Goal: Task Accomplishment & Management: Manage account settings

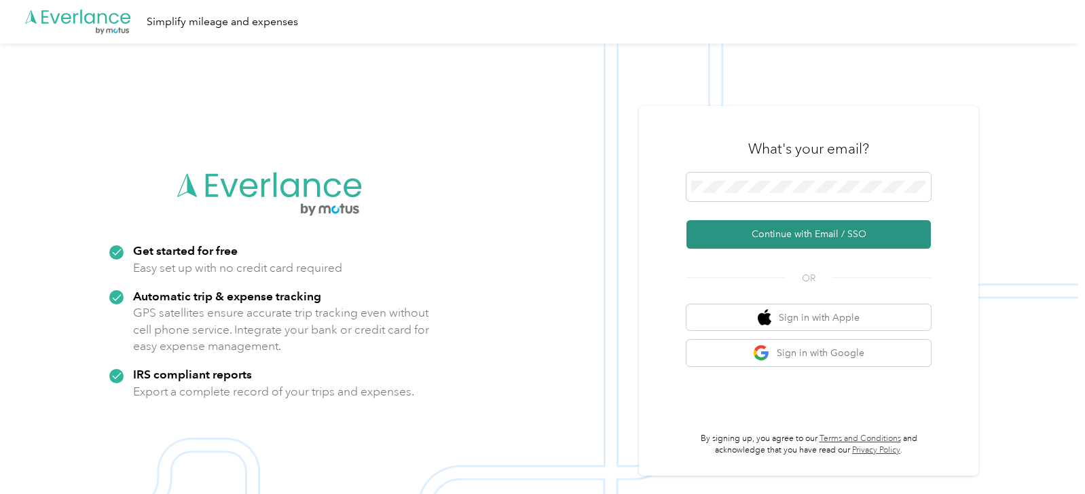
click at [776, 234] on button "Continue with Email / SSO" at bounding box center [809, 234] width 245 height 29
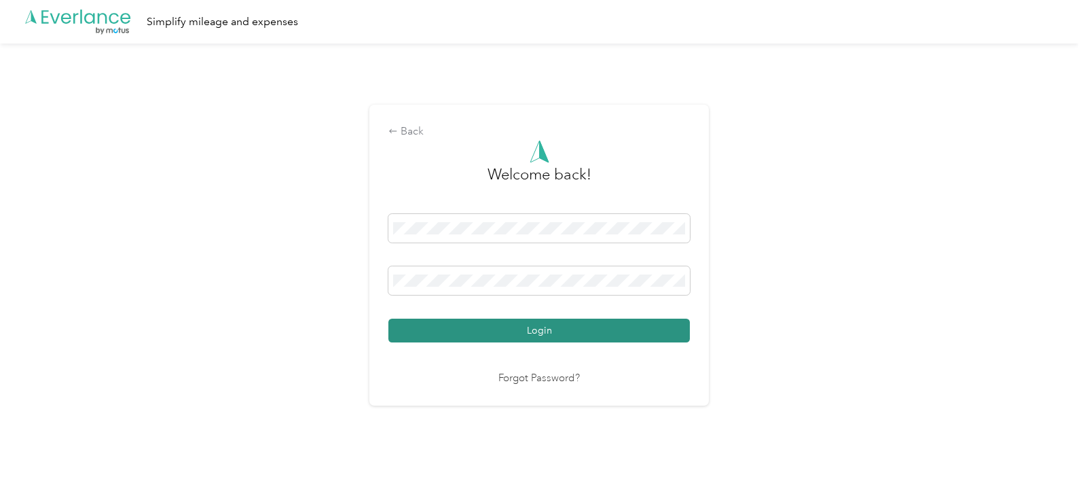
click at [535, 330] on button "Login" at bounding box center [540, 331] width 302 height 24
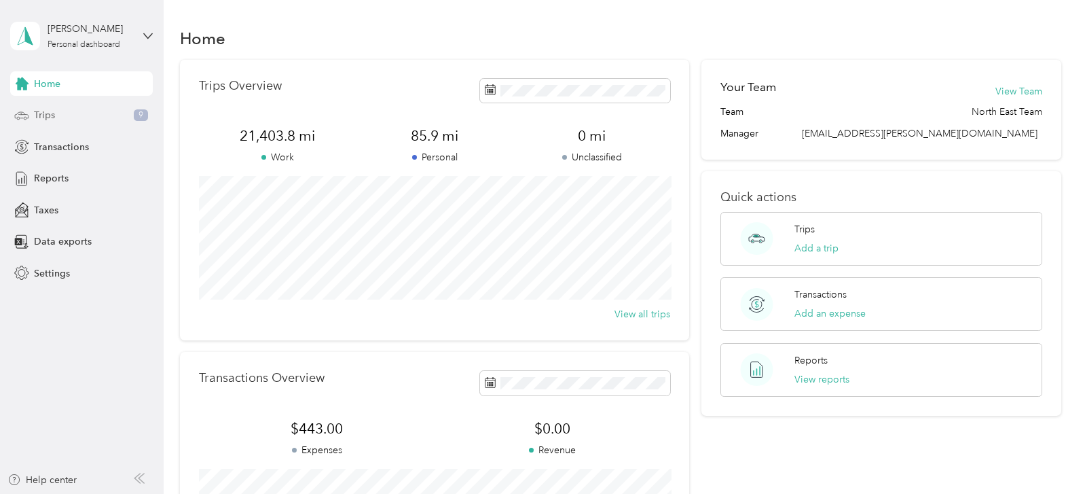
click at [75, 118] on div "Trips 9" at bounding box center [81, 115] width 143 height 24
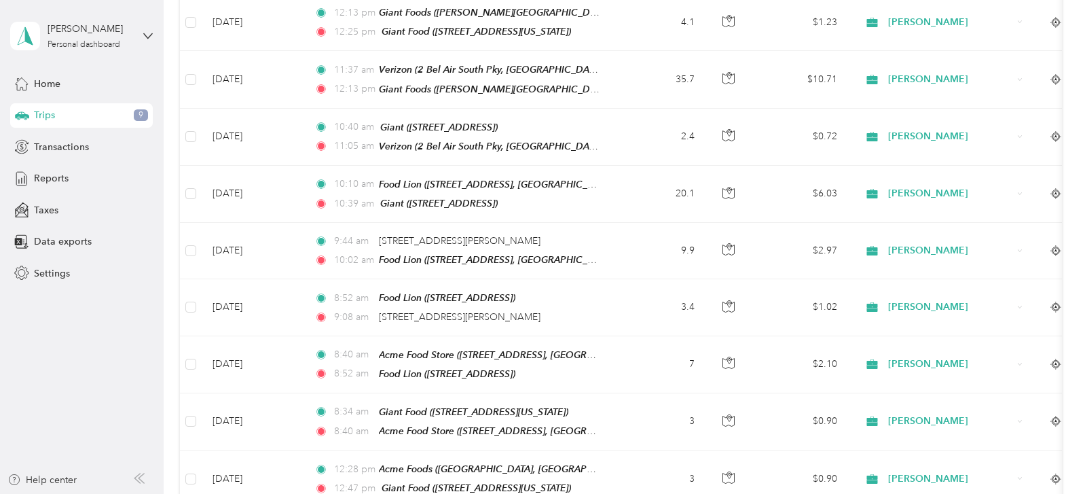
scroll to position [1240, 0]
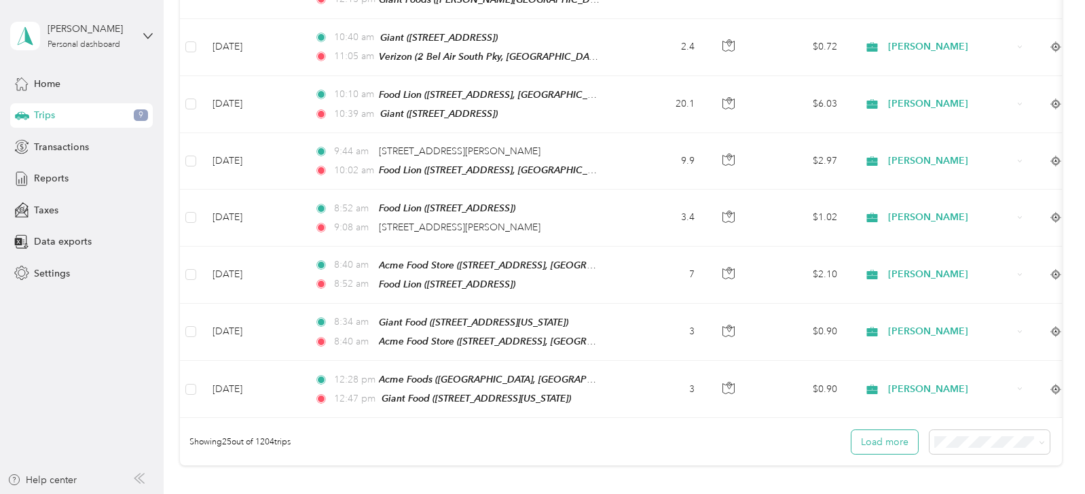
click at [892, 430] on button "Load more" at bounding box center [885, 442] width 67 height 24
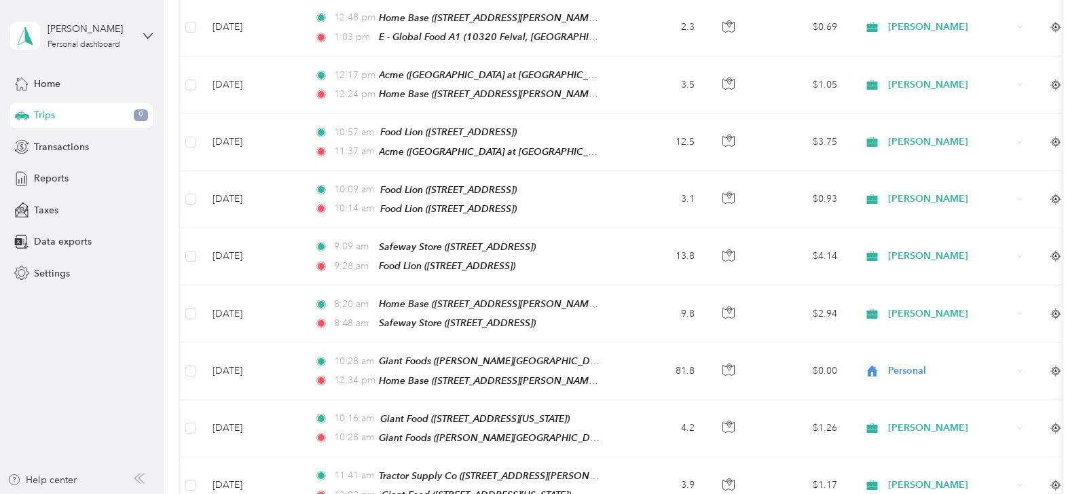
scroll to position [2467, 0]
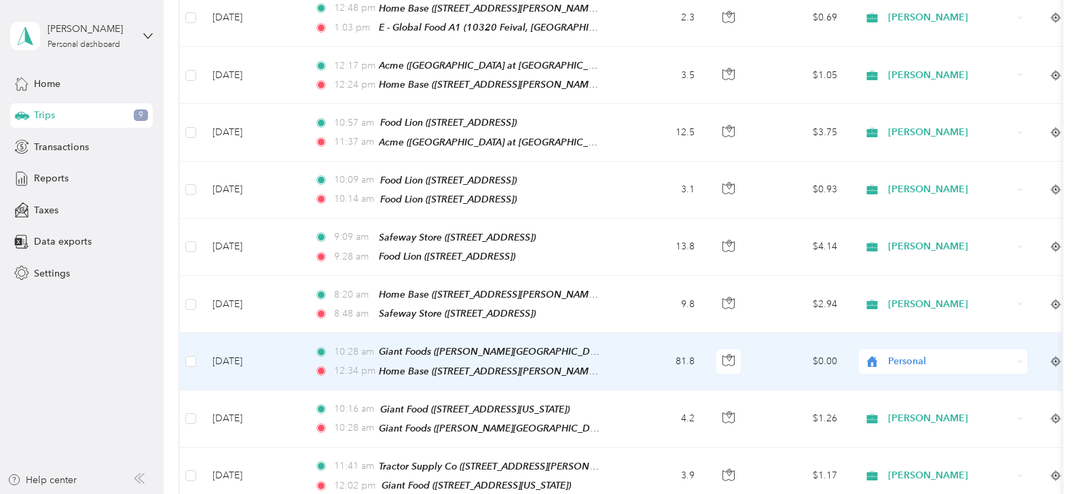
click at [998, 354] on span "Personal" at bounding box center [950, 361] width 124 height 15
click at [914, 327] on span "[PERSON_NAME]" at bounding box center [956, 322] width 126 height 14
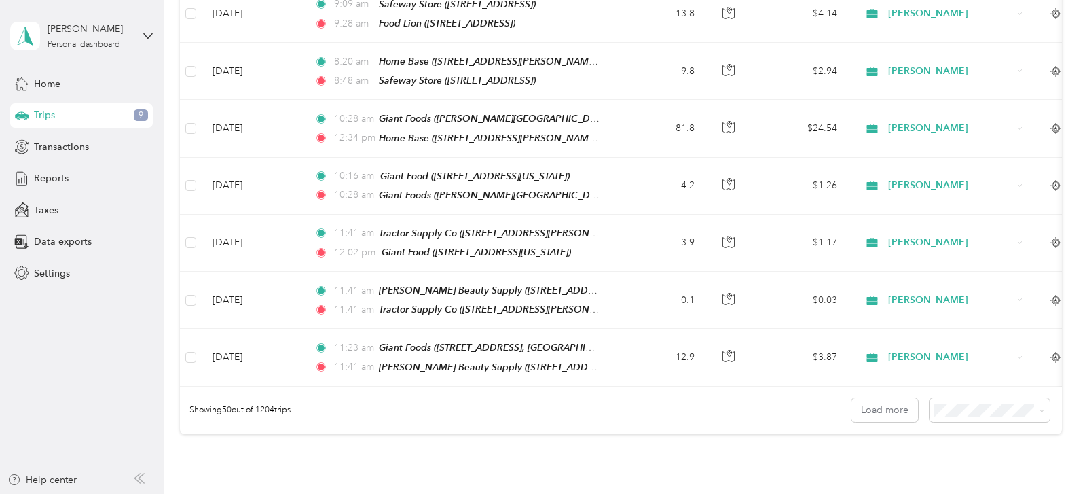
scroll to position [2767, 0]
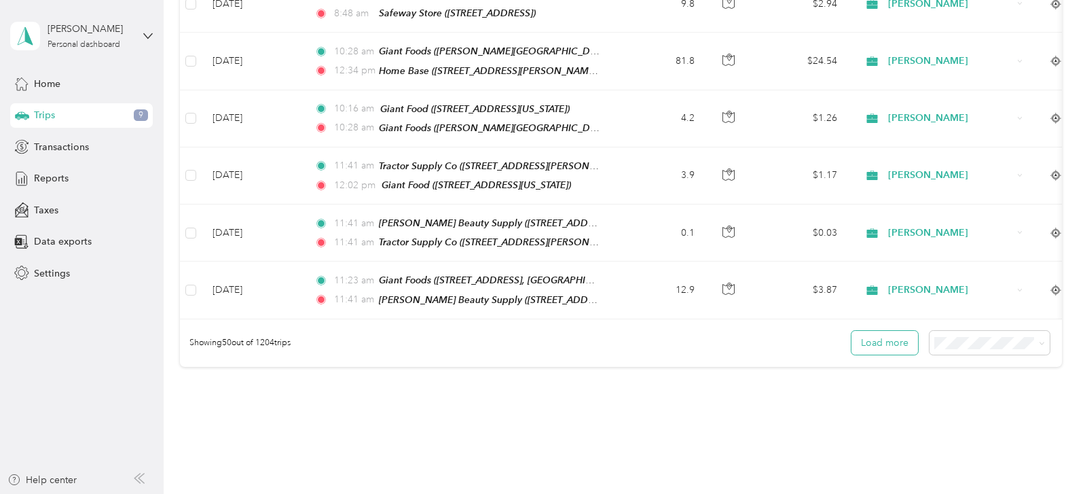
click at [901, 331] on button "Load more" at bounding box center [885, 343] width 67 height 24
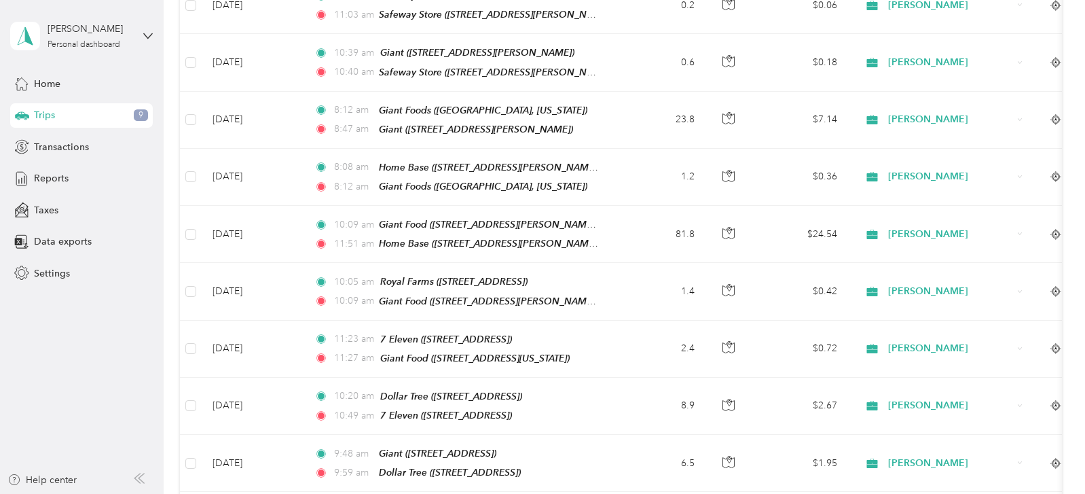
scroll to position [0, 0]
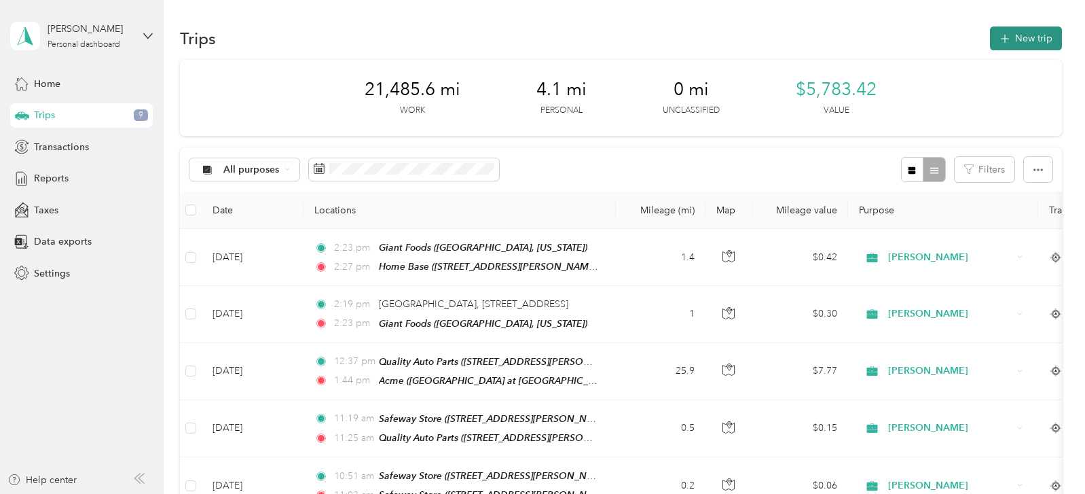
click at [1024, 35] on button "New trip" at bounding box center [1026, 38] width 72 height 24
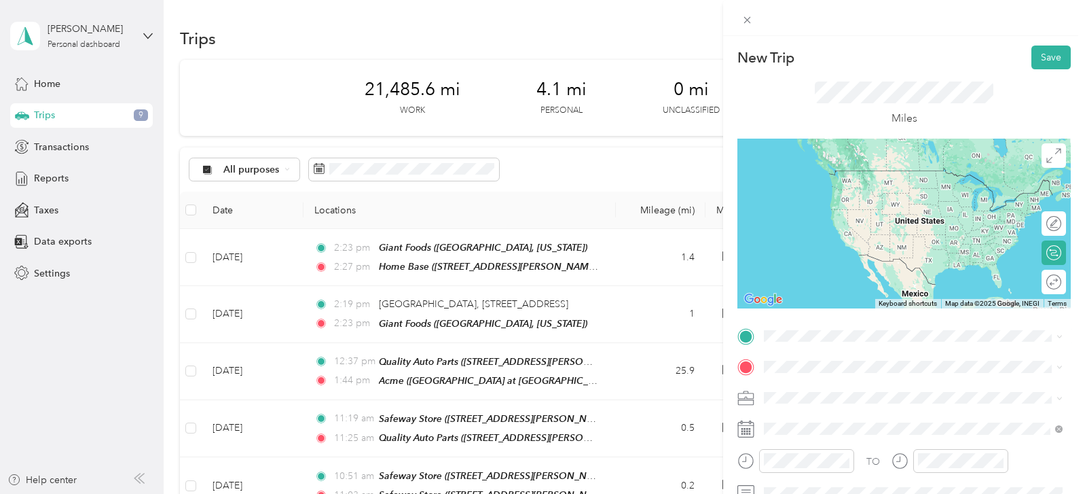
click at [876, 196] on span "[STREET_ADDRESS]" at bounding box center [833, 194] width 86 height 12
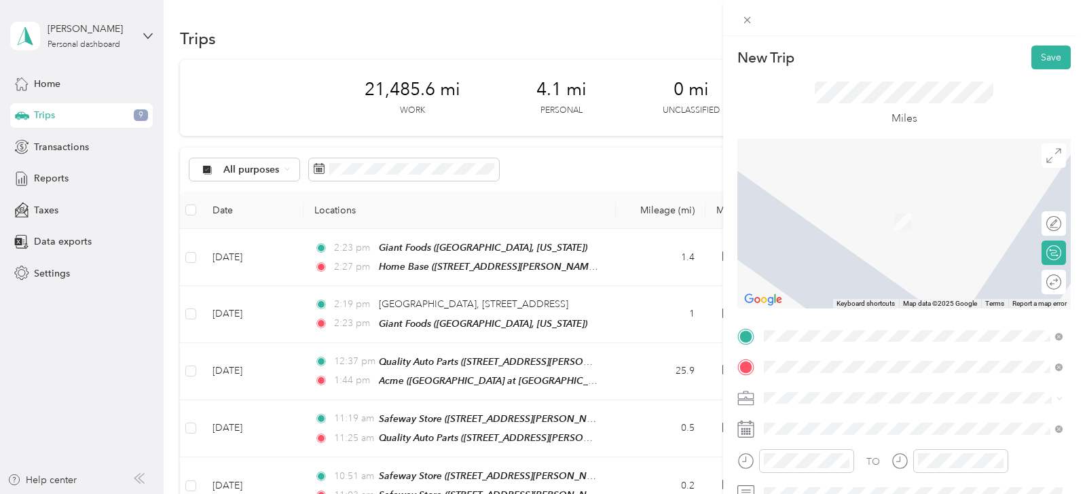
click at [876, 279] on span "[STREET_ADDRESS]" at bounding box center [833, 279] width 86 height 12
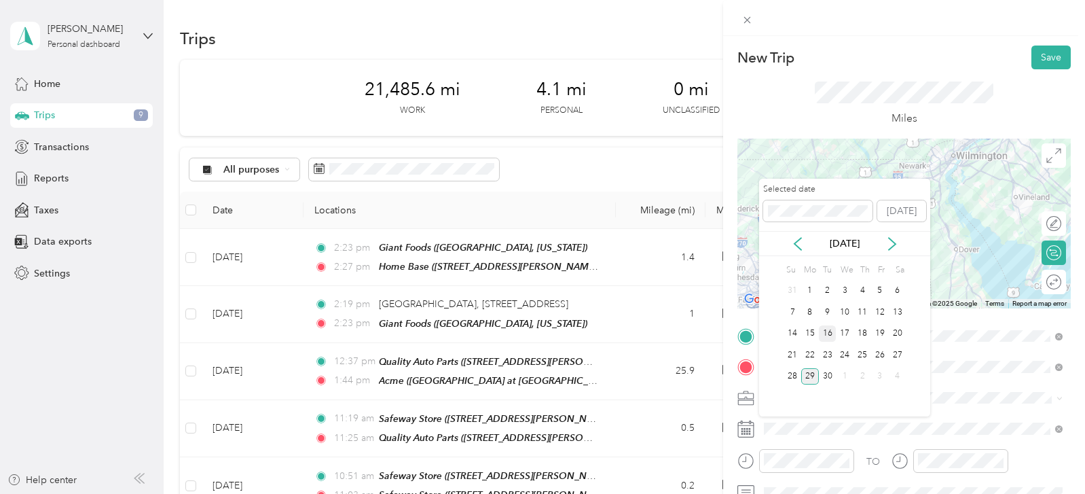
click at [827, 333] on div "16" at bounding box center [828, 333] width 18 height 17
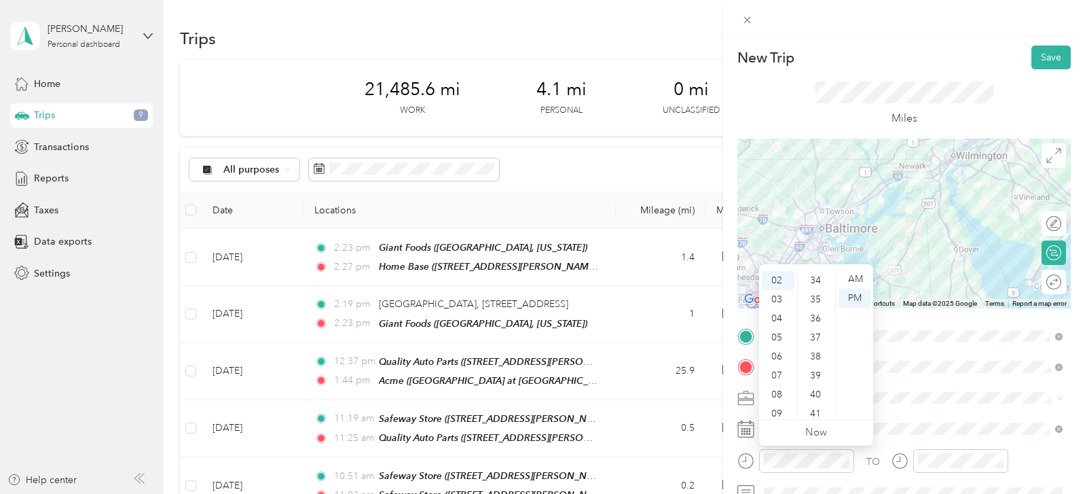
scroll to position [656, 0]
drag, startPoint x: 791, startPoint y: 349, endPoint x: 795, endPoint y: 324, distance: 25.5
click at [795, 324] on ul "12 01 02 03 04 05 06 07 08 09 10 11" at bounding box center [778, 343] width 38 height 147
click at [780, 279] on div "12" at bounding box center [778, 279] width 33 height 19
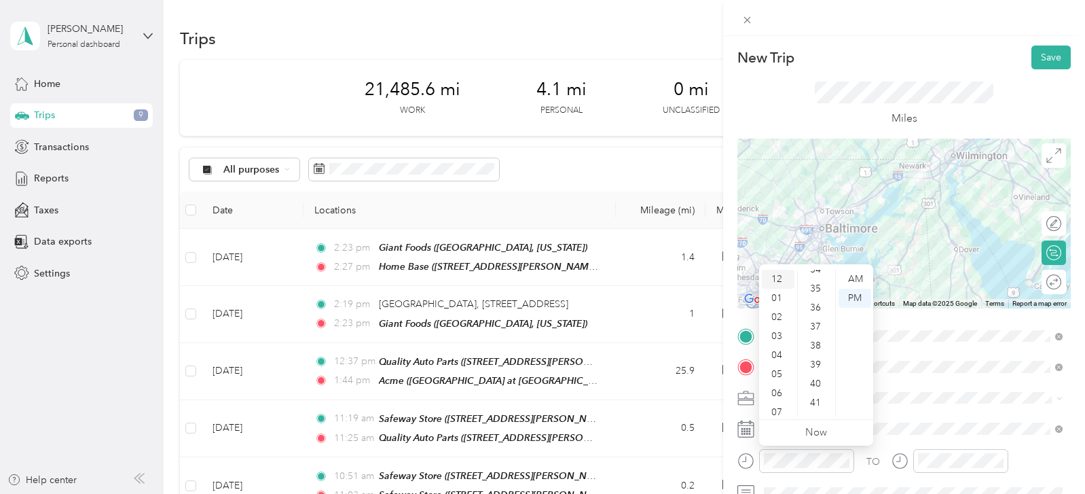
scroll to position [835, 0]
click at [816, 283] on div "44" at bounding box center [817, 280] width 33 height 19
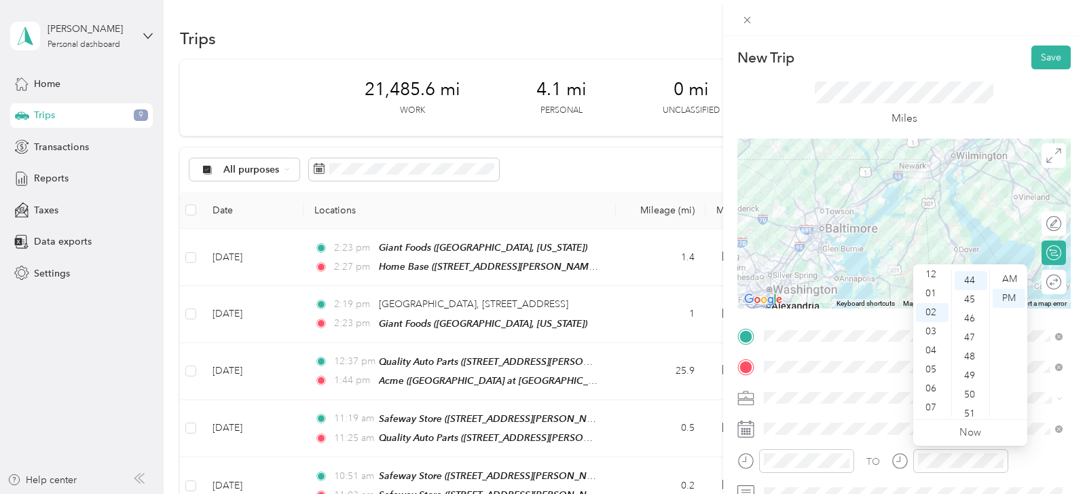
scroll to position [0, 0]
click at [933, 297] on div "01" at bounding box center [932, 298] width 33 height 19
click at [971, 411] on div "59" at bounding box center [971, 411] width 33 height 19
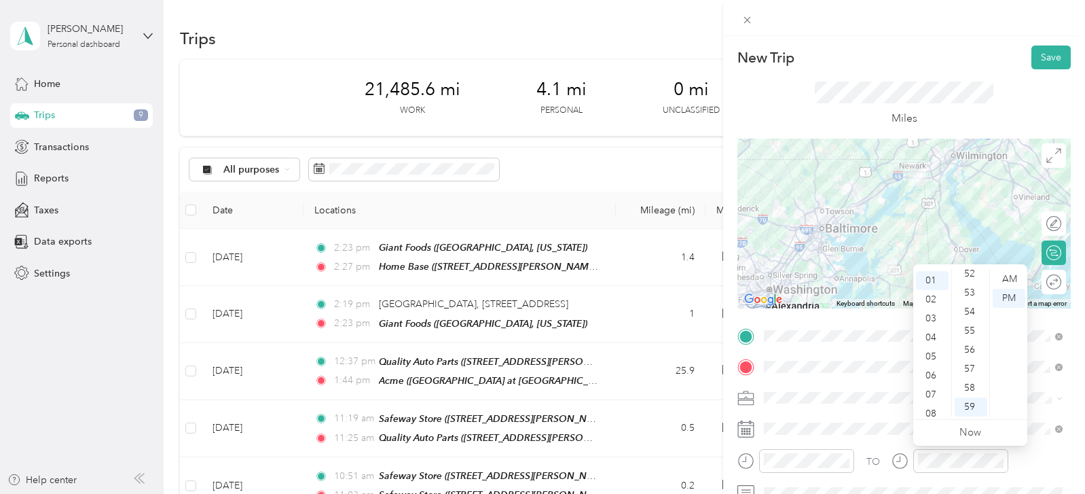
click at [879, 413] on div "TO Add photo" at bounding box center [904, 489] width 333 height 328
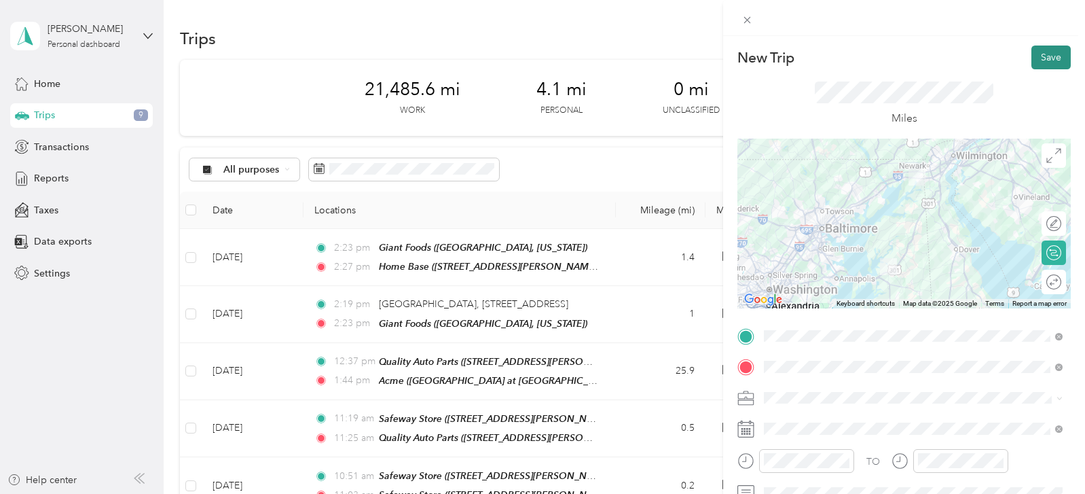
click at [1049, 61] on button "Save" at bounding box center [1051, 58] width 39 height 24
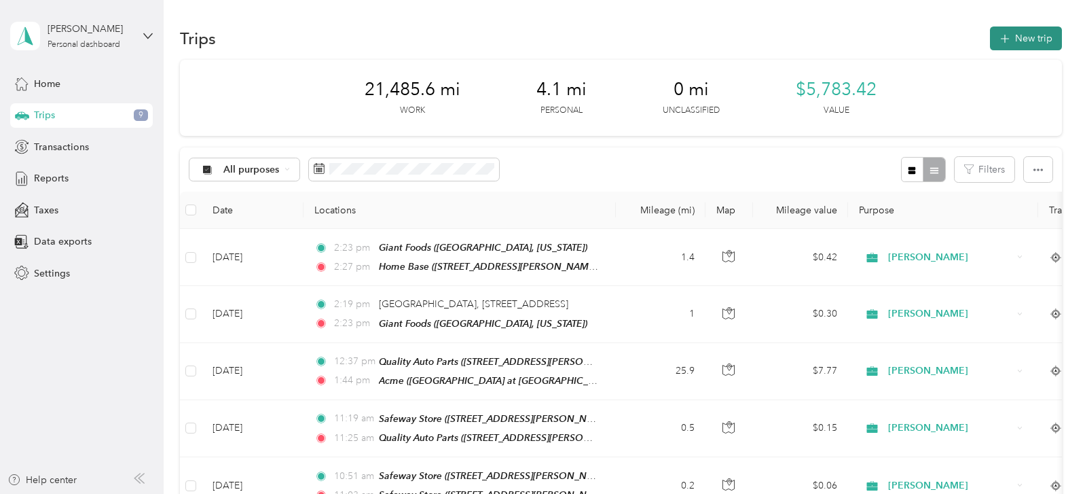
click at [1030, 39] on button "New trip" at bounding box center [1026, 38] width 72 height 24
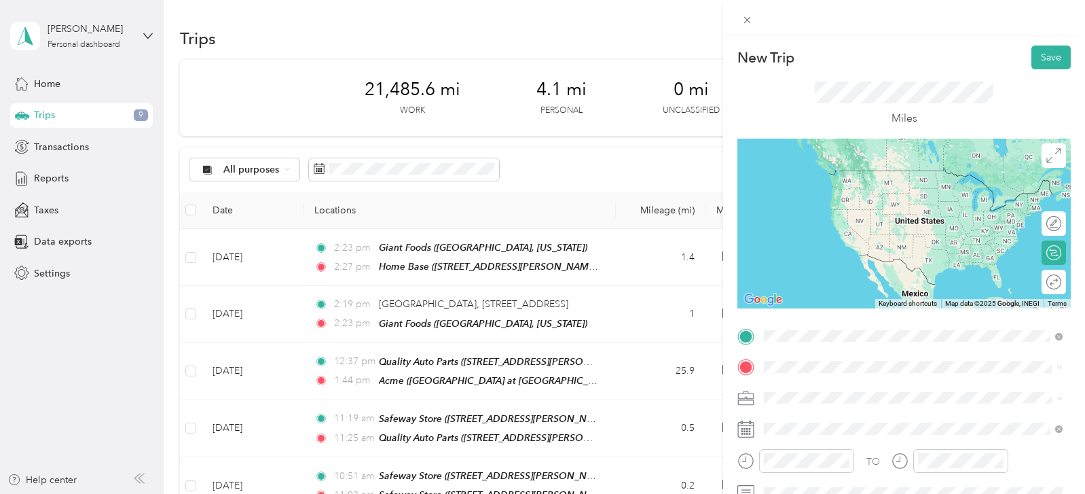
click at [858, 412] on div "TEAM Acme Market [STREET_ADDRESS]" at bounding box center [913, 400] width 289 height 38
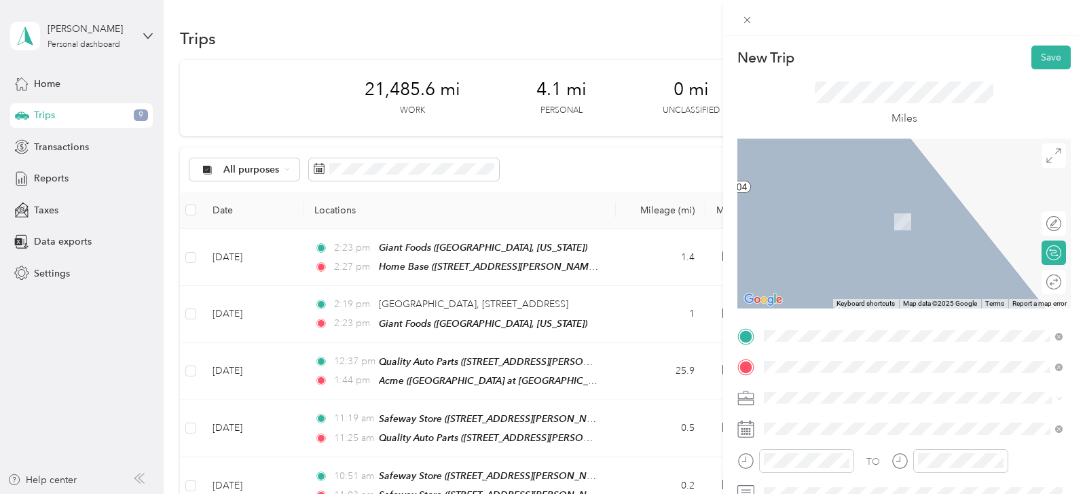
click at [869, 219] on div "TEAM Acme Market [STREET_ADDRESS][GEOGRAPHIC_DATA], [GEOGRAPHIC_DATA]" at bounding box center [843, 216] width 107 height 33
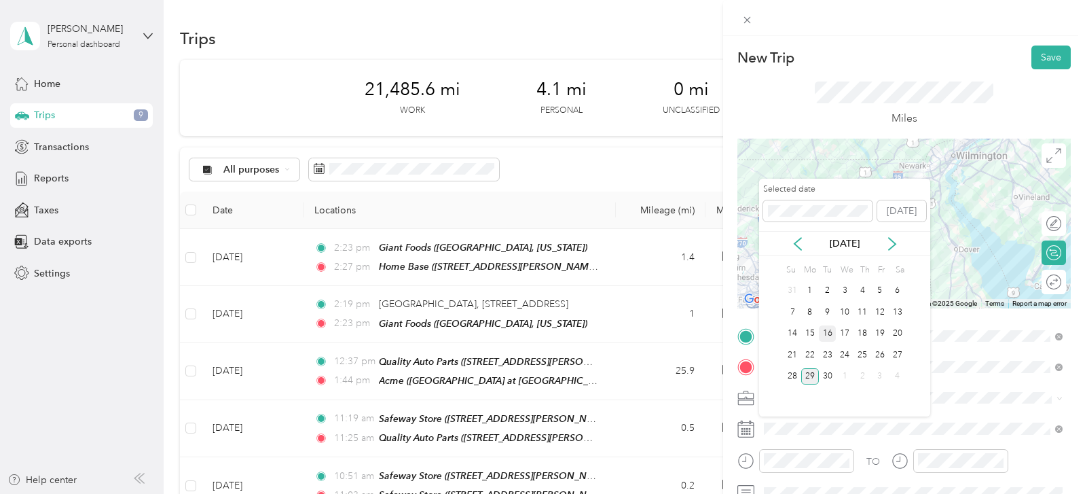
click at [827, 333] on div "16" at bounding box center [828, 333] width 18 height 17
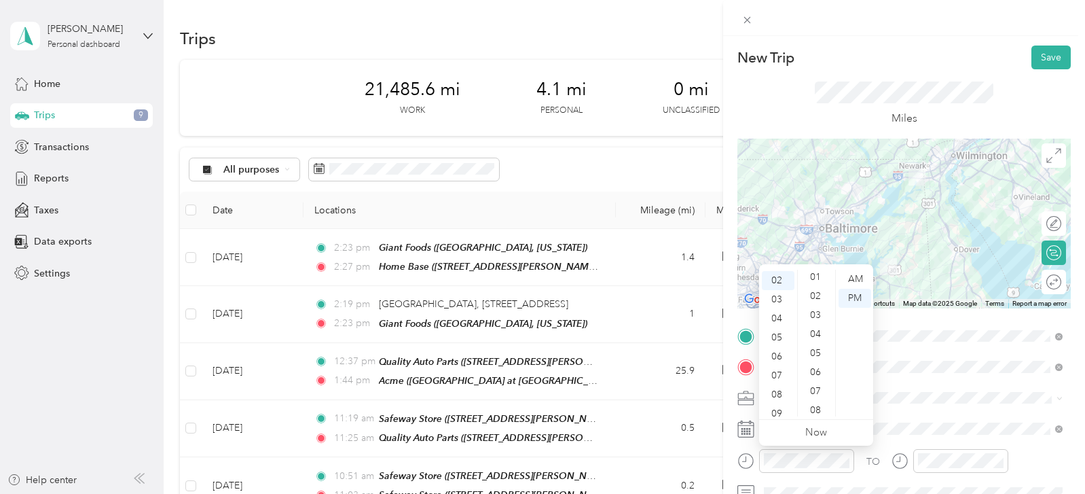
scroll to position [42, 0]
click at [824, 288] on div "03" at bounding box center [817, 294] width 33 height 19
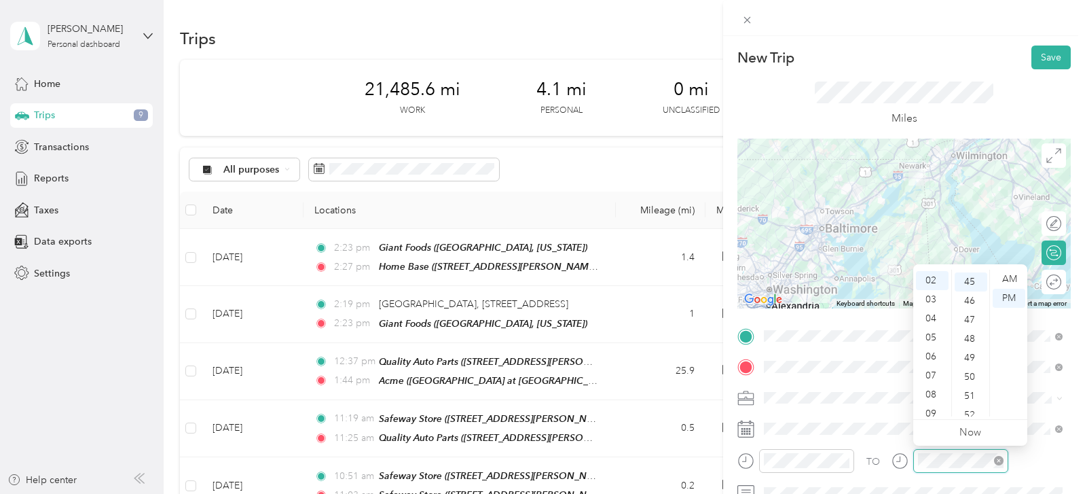
scroll to position [854, 0]
click at [864, 406] on span at bounding box center [915, 398] width 312 height 22
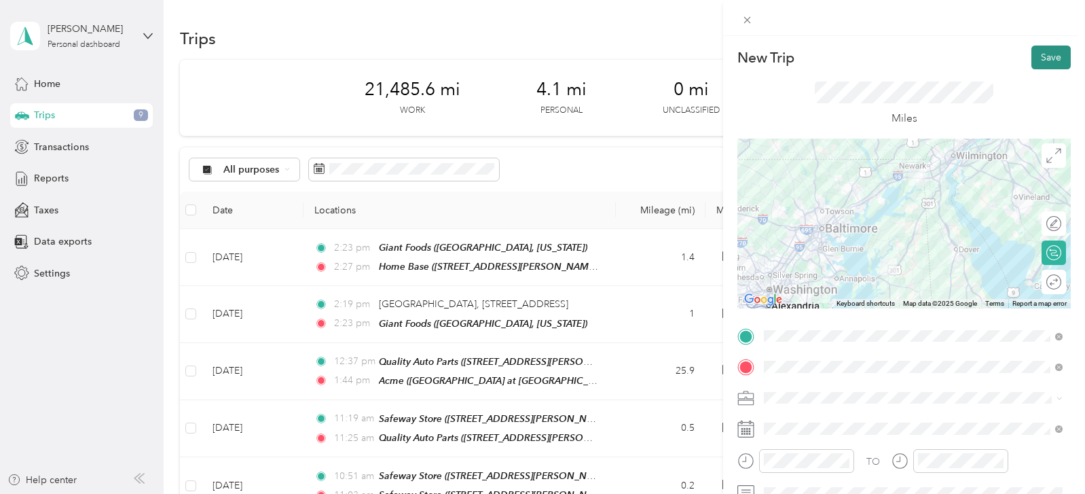
click at [1049, 57] on button "Save" at bounding box center [1051, 58] width 39 height 24
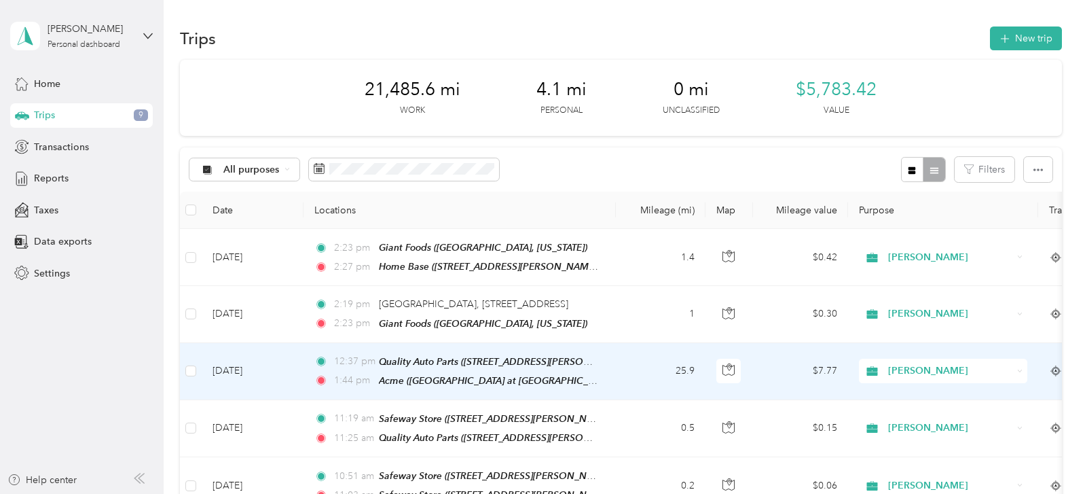
click at [996, 383] on td "[PERSON_NAME]" at bounding box center [943, 371] width 190 height 57
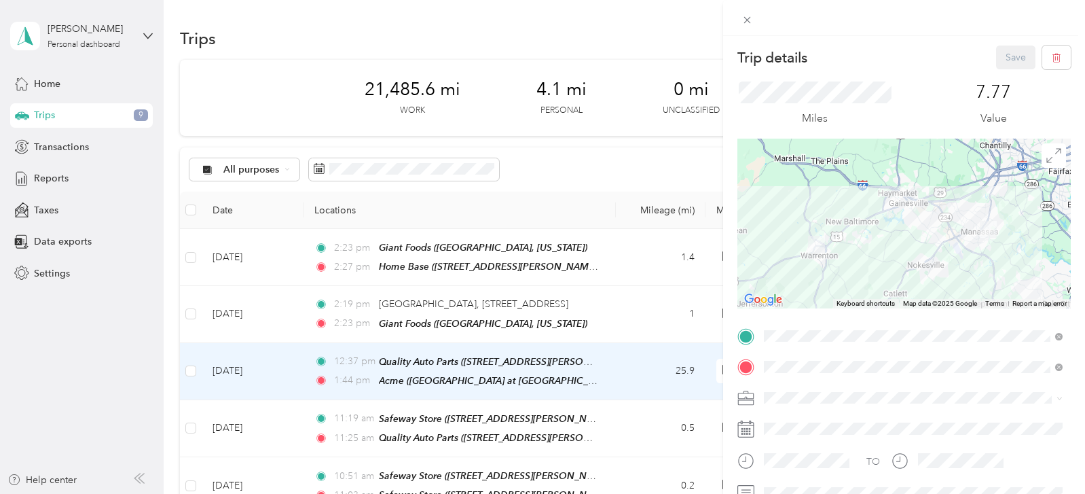
click at [641, 31] on div "Trip details Save This trip cannot be edited because it is either under review,…" at bounding box center [542, 247] width 1085 height 494
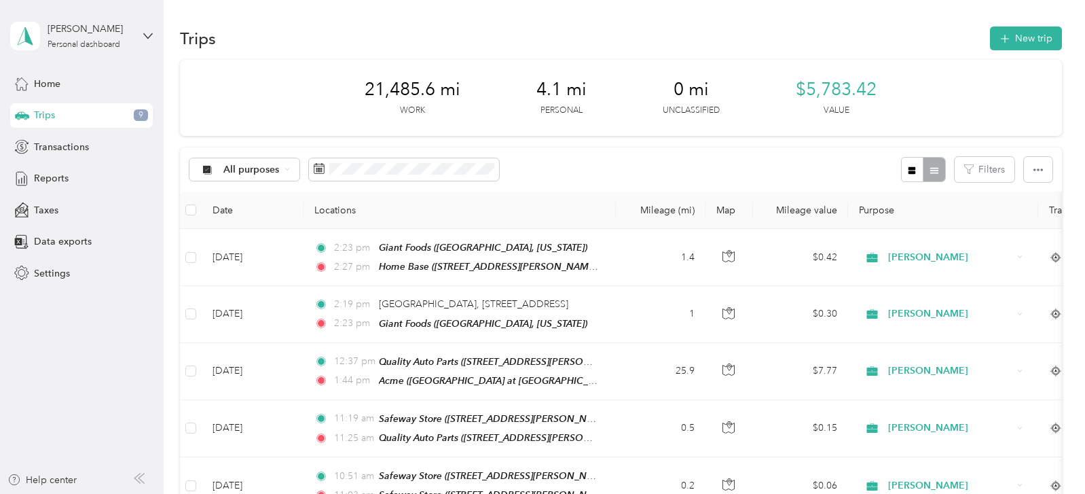
click at [106, 117] on div "Trips 9" at bounding box center [81, 115] width 143 height 24
click at [1036, 35] on button "New trip" at bounding box center [1026, 38] width 72 height 24
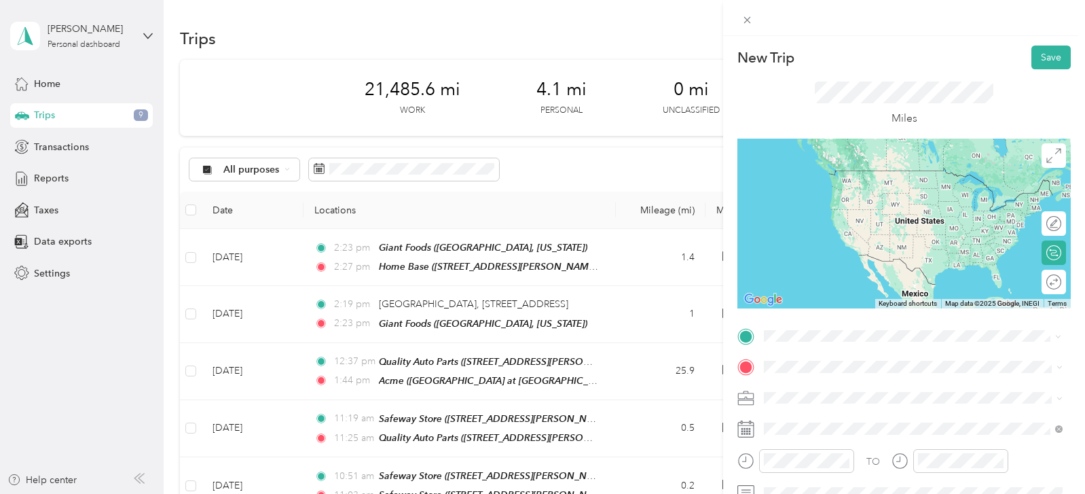
click at [902, 304] on span "[PERSON_NAME][GEOGRAPHIC_DATA], [US_STATE], [GEOGRAPHIC_DATA]" at bounding box center [905, 317] width 231 height 26
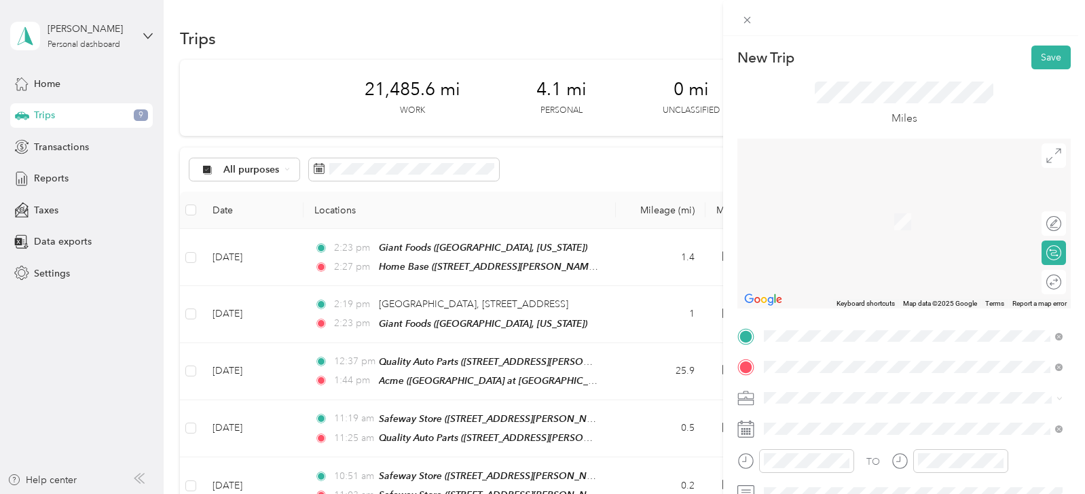
click at [873, 275] on span "[STREET_ADDRESS]" at bounding box center [833, 279] width 86 height 12
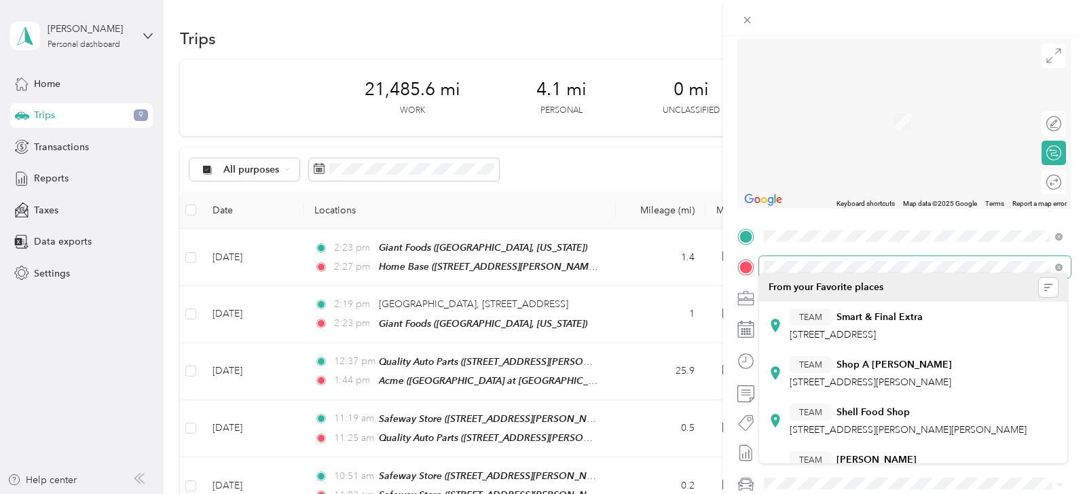
scroll to position [109, 0]
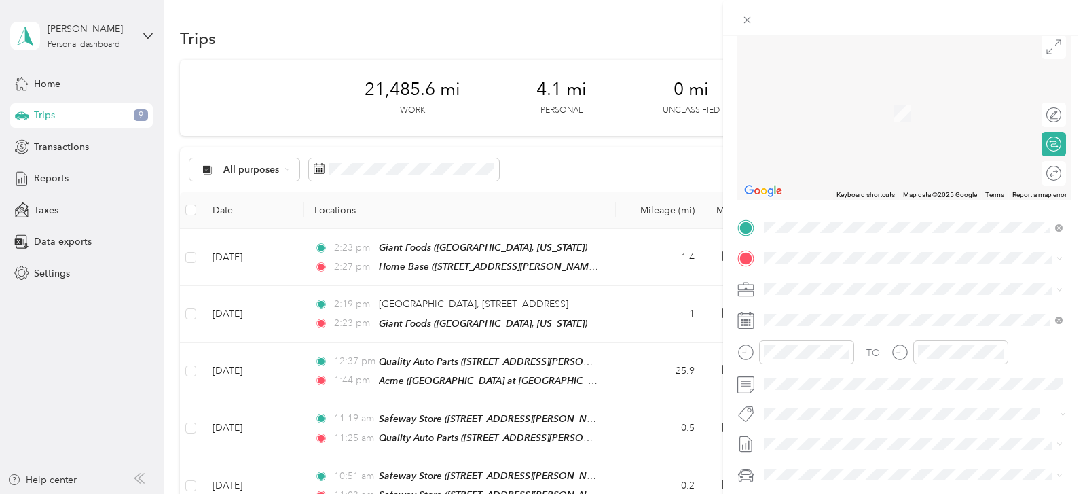
click at [963, 299] on div "Food 17, Djelfa, [GEOGRAPHIC_DATA], [GEOGRAPHIC_DATA]" at bounding box center [913, 305] width 289 height 29
click at [876, 328] on span "[STREET_ADDRESS]" at bounding box center [833, 332] width 86 height 12
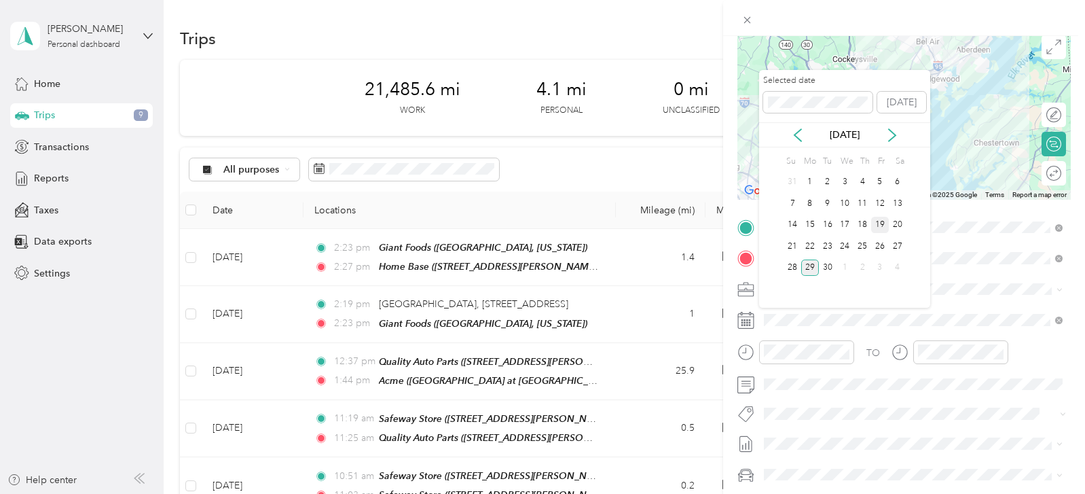
click at [882, 230] on div "19" at bounding box center [880, 225] width 18 height 17
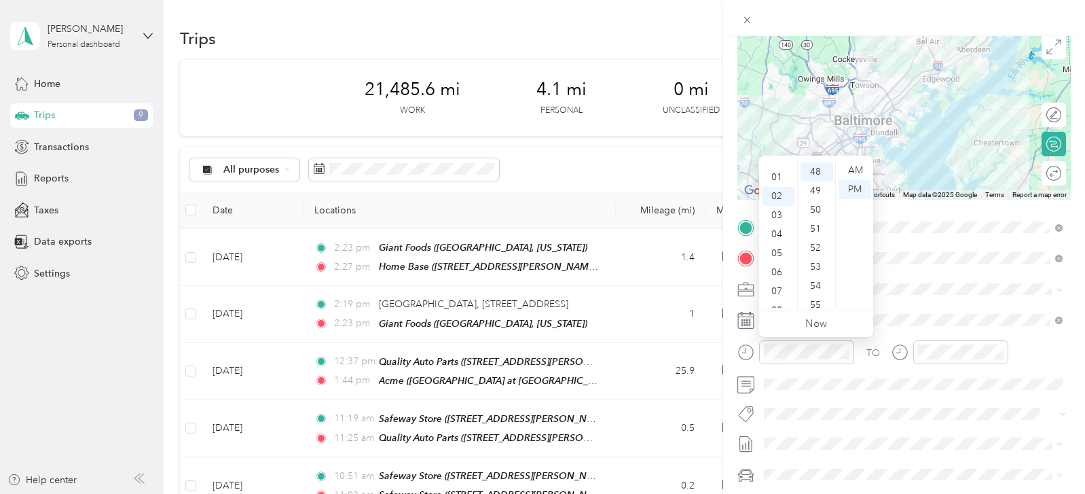
scroll to position [0, 0]
click at [778, 167] on div "12" at bounding box center [778, 170] width 33 height 19
drag, startPoint x: 829, startPoint y: 289, endPoint x: 831, endPoint y: 247, distance: 42.1
click at [831, 246] on ul "00 01 02 03 04 05 06 07 08 09 10 11 12 13 14 15 16 17 18 19 20 21 22 23 24 25 2…" at bounding box center [816, 234] width 38 height 147
click at [846, 283] on ul "AM PM" at bounding box center [854, 234] width 38 height 147
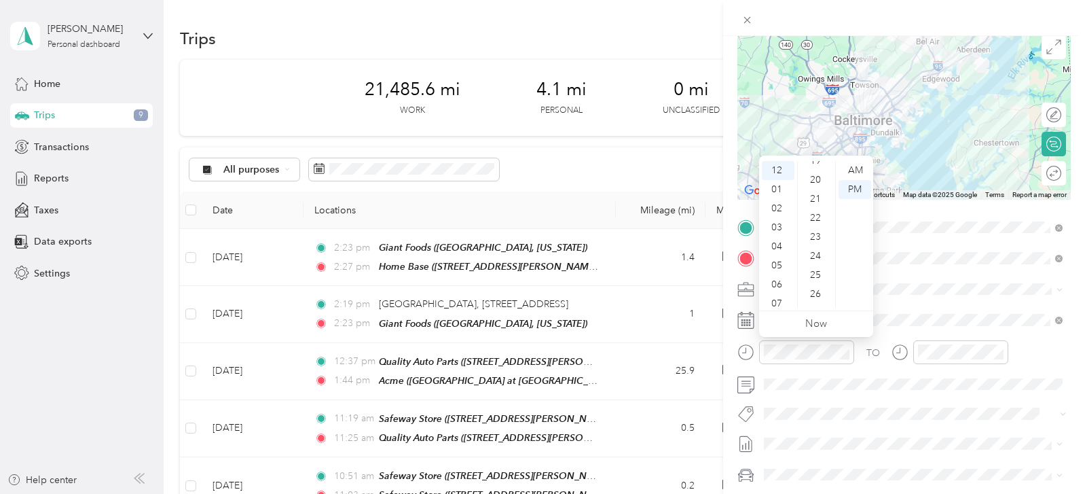
scroll to position [317, 0]
click at [816, 193] on div "18" at bounding box center [817, 195] width 33 height 19
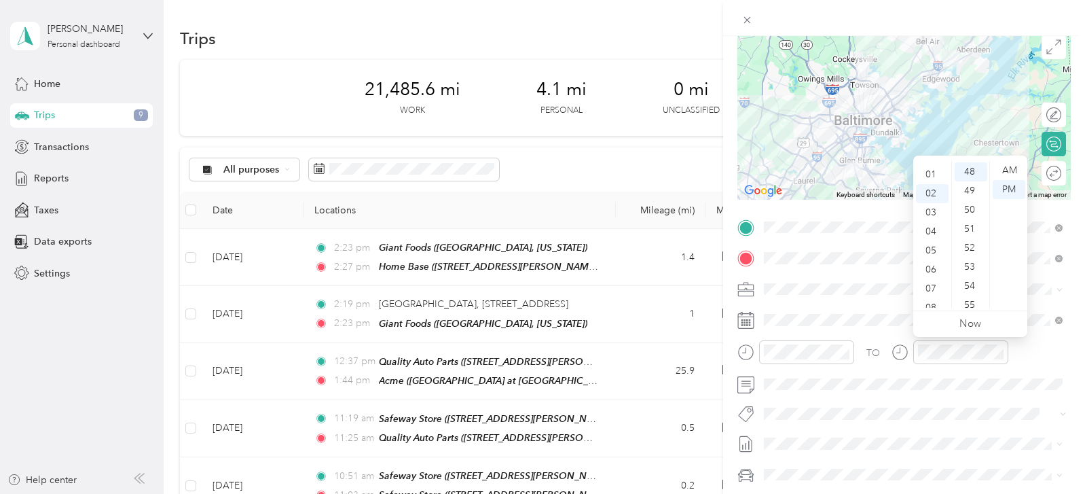
scroll to position [5, 0]
click at [929, 183] on div "01" at bounding box center [932, 184] width 33 height 19
click at [972, 194] on div "12" at bounding box center [971, 192] width 33 height 19
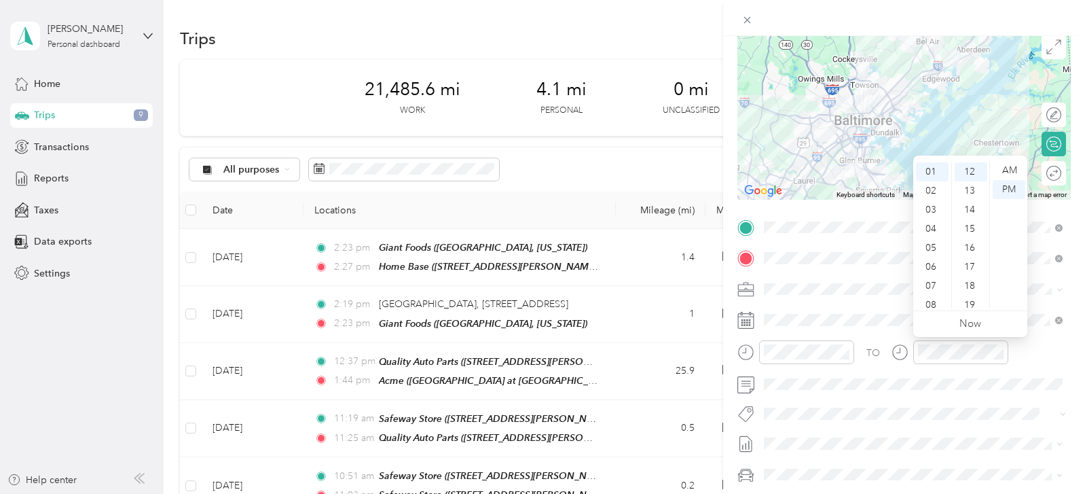
click at [865, 305] on div "TO Add photo" at bounding box center [904, 381] width 333 height 328
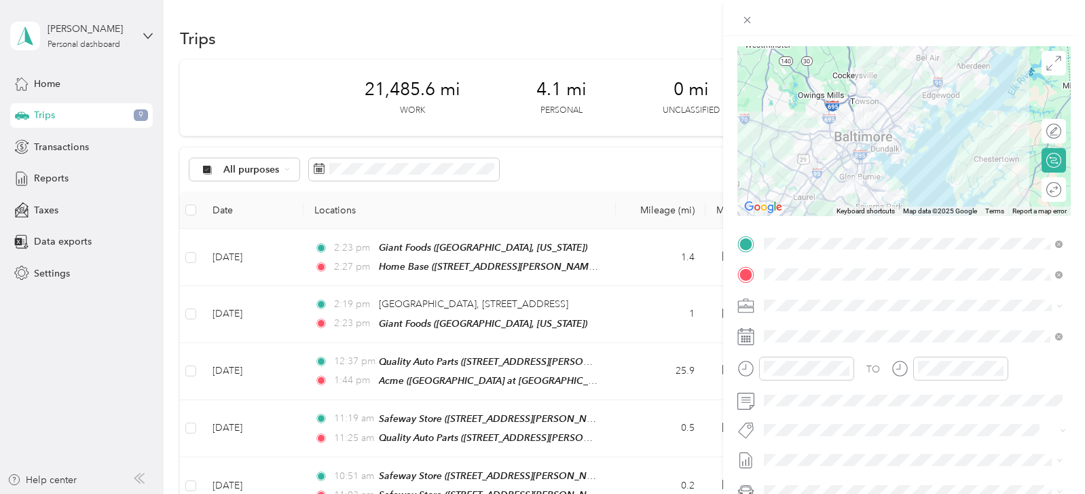
scroll to position [0, 0]
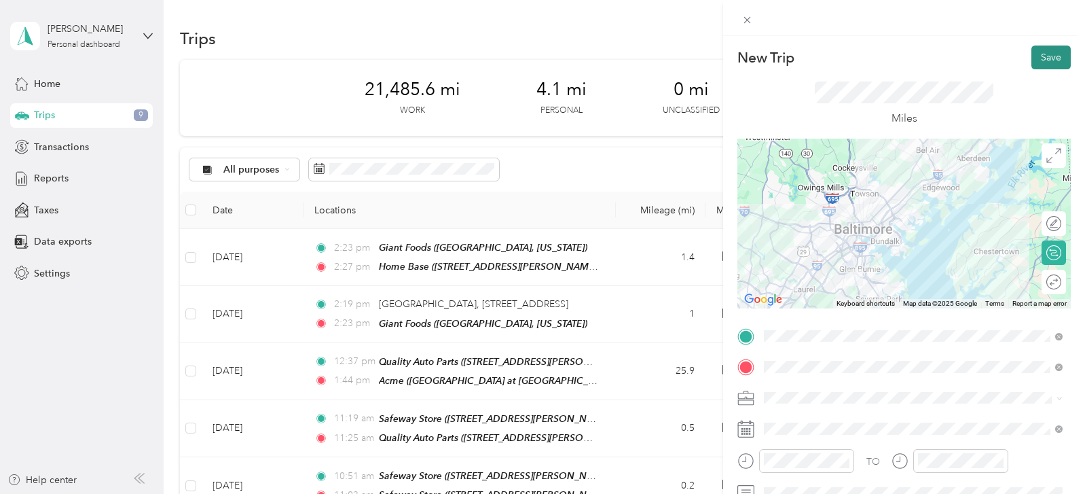
click at [1047, 52] on button "Save" at bounding box center [1051, 58] width 39 height 24
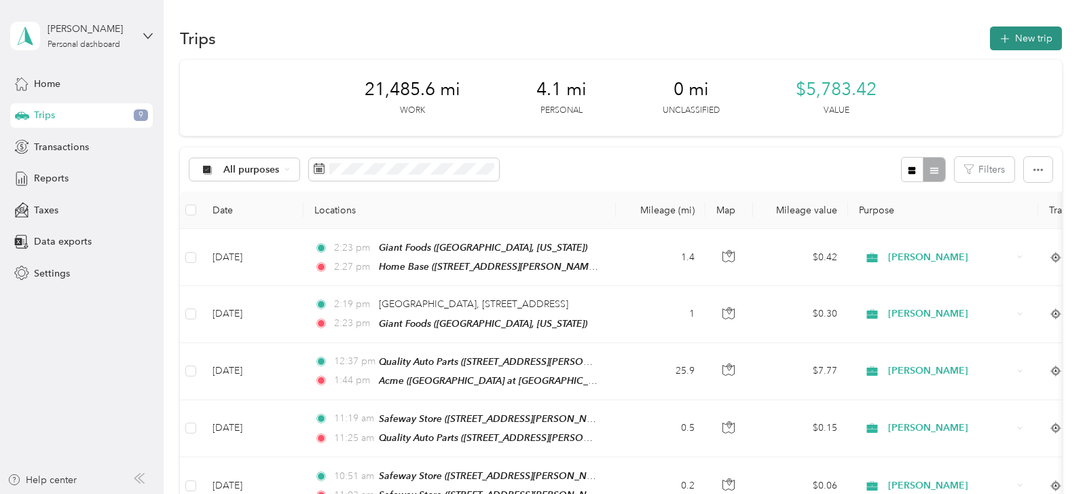
click at [1030, 36] on button "New trip" at bounding box center [1026, 38] width 72 height 24
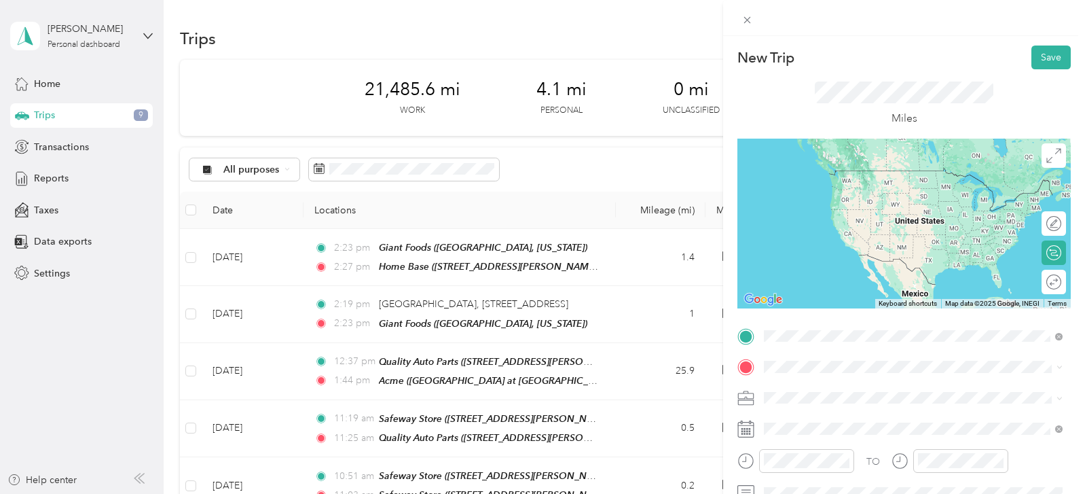
click at [888, 244] on span "[STREET_ADDRESS][US_STATE]" at bounding box center [858, 238] width 136 height 12
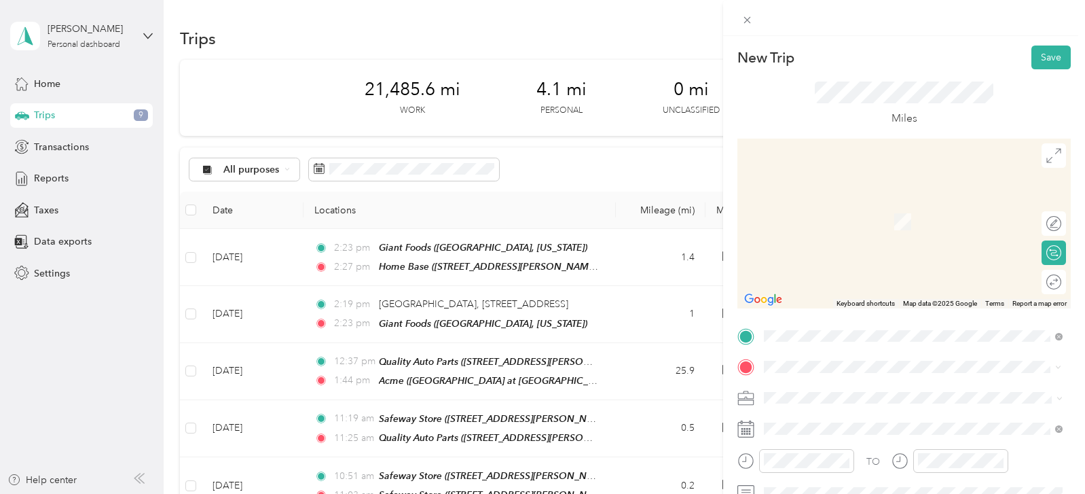
click at [852, 335] on span "[PERSON_NAME][GEOGRAPHIC_DATA], [US_STATE], [GEOGRAPHIC_DATA]" at bounding box center [905, 348] width 231 height 26
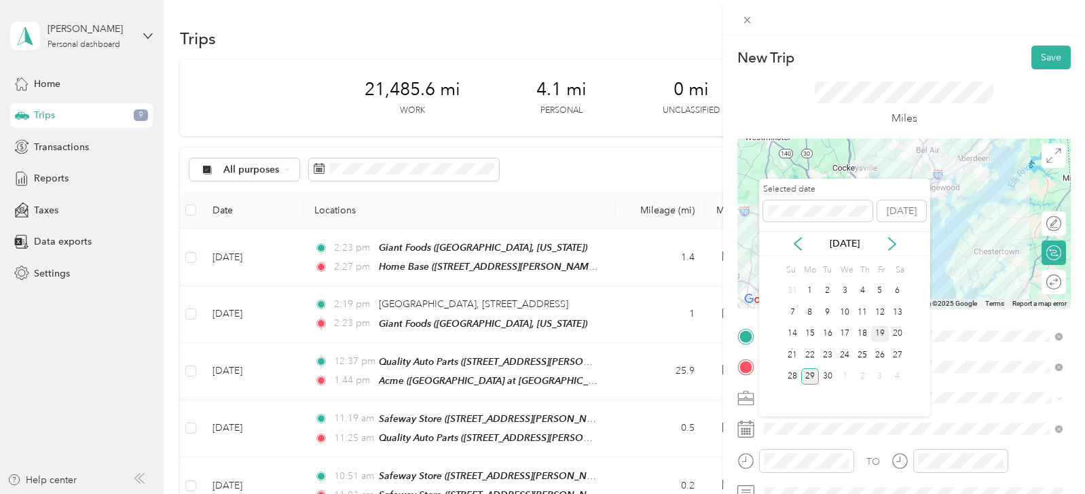
click at [880, 330] on div "19" at bounding box center [880, 333] width 18 height 17
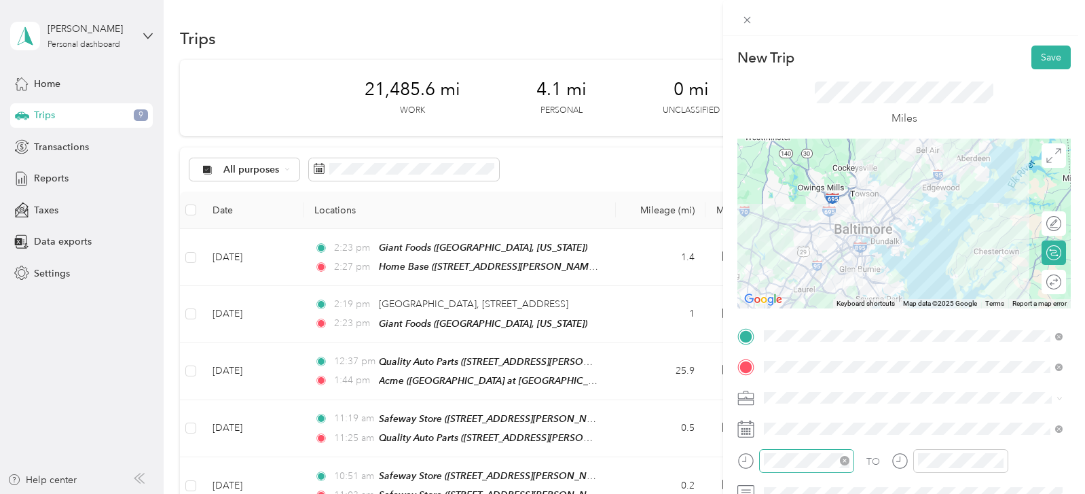
click at [844, 463] on icon "close-circle" at bounding box center [845, 461] width 10 height 10
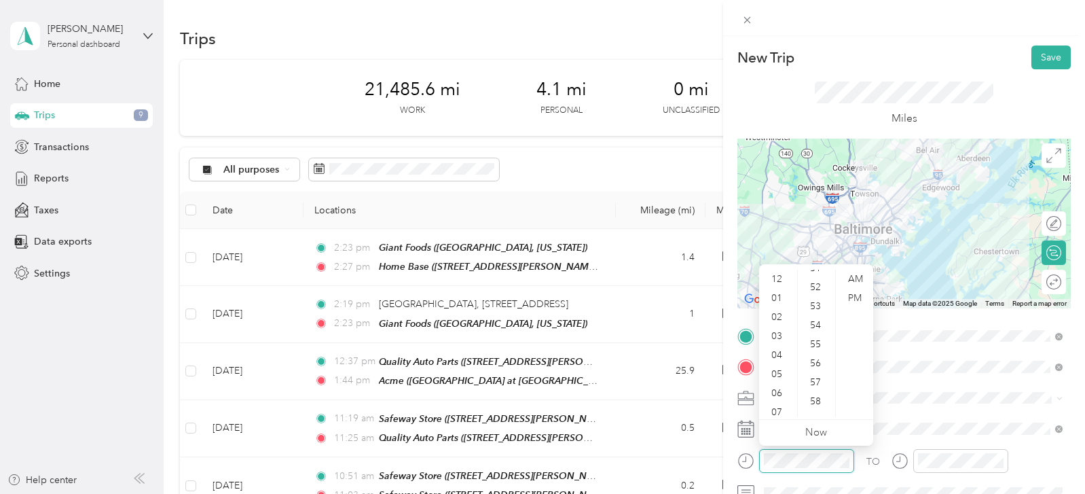
scroll to position [994, 0]
click at [784, 297] on div "01" at bounding box center [778, 298] width 33 height 19
click at [825, 371] on div "57" at bounding box center [817, 368] width 33 height 19
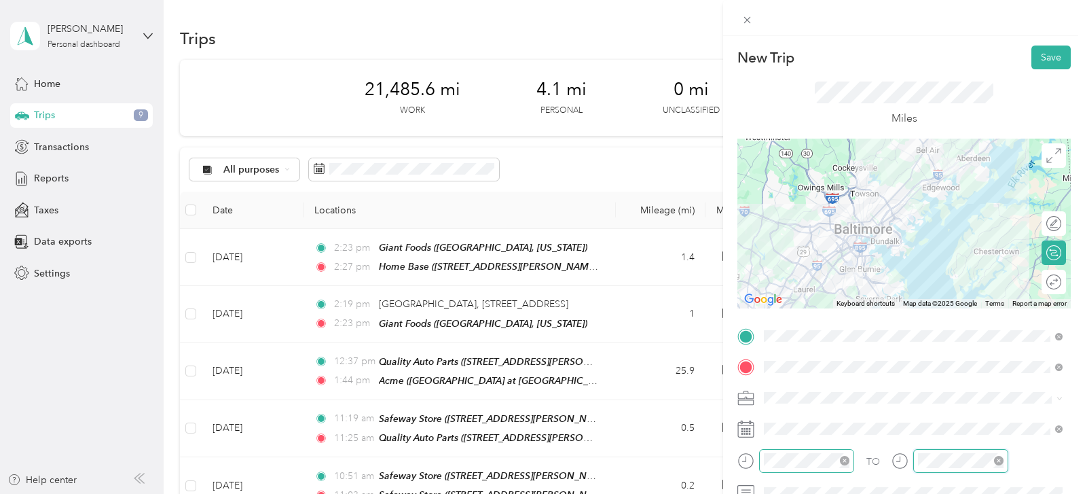
scroll to position [994, 0]
click at [795, 420] on span "[PERSON_NAME]" at bounding box center [806, 422] width 75 height 12
click at [1045, 56] on button "Save" at bounding box center [1051, 58] width 39 height 24
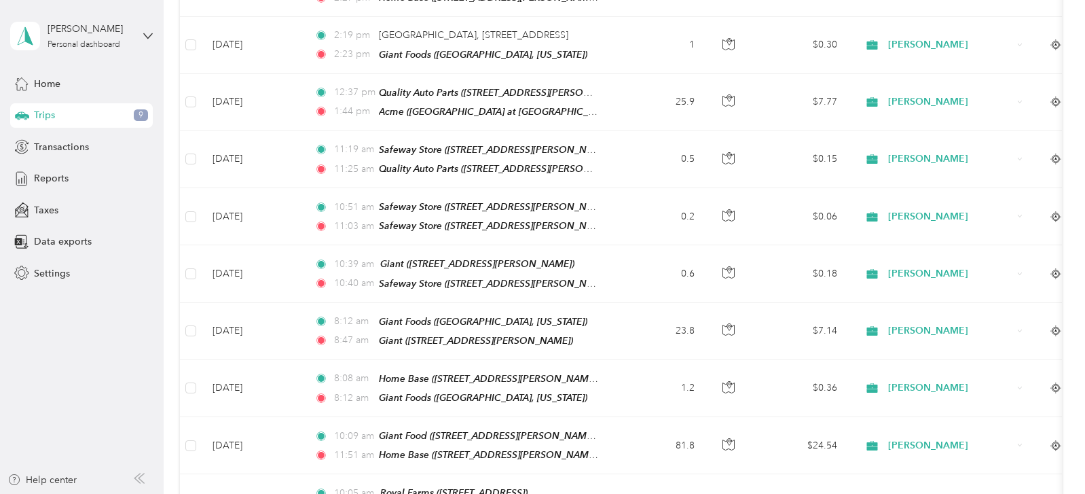
scroll to position [0, 0]
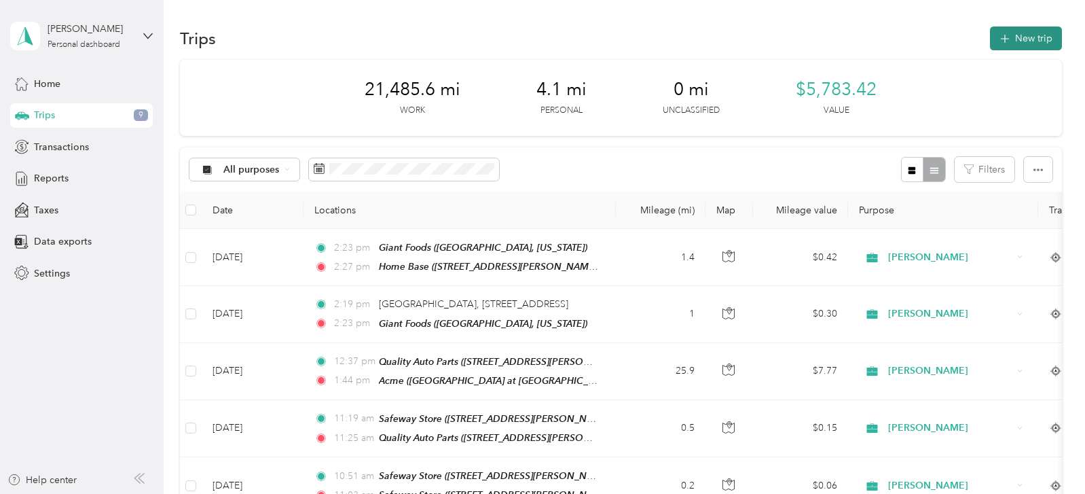
click at [1031, 38] on button "New trip" at bounding box center [1026, 38] width 72 height 24
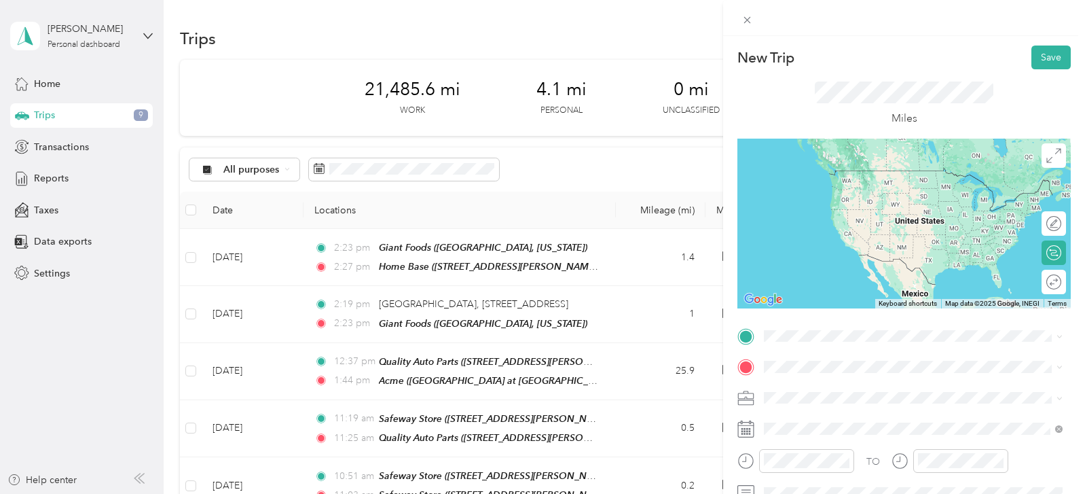
click at [856, 395] on div "TEAM Acme Market" at bounding box center [843, 391] width 107 height 17
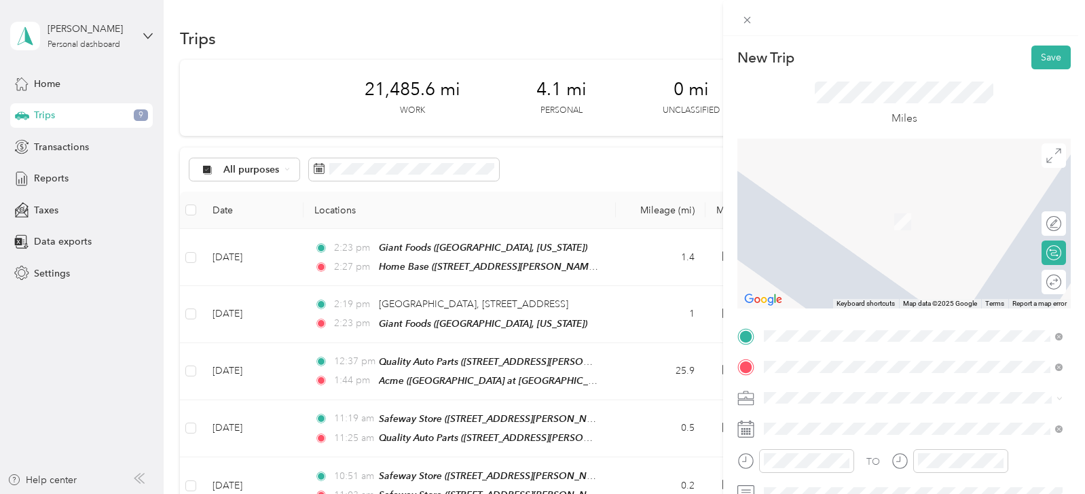
click at [876, 228] on span "[STREET_ADDRESS]" at bounding box center [833, 227] width 86 height 12
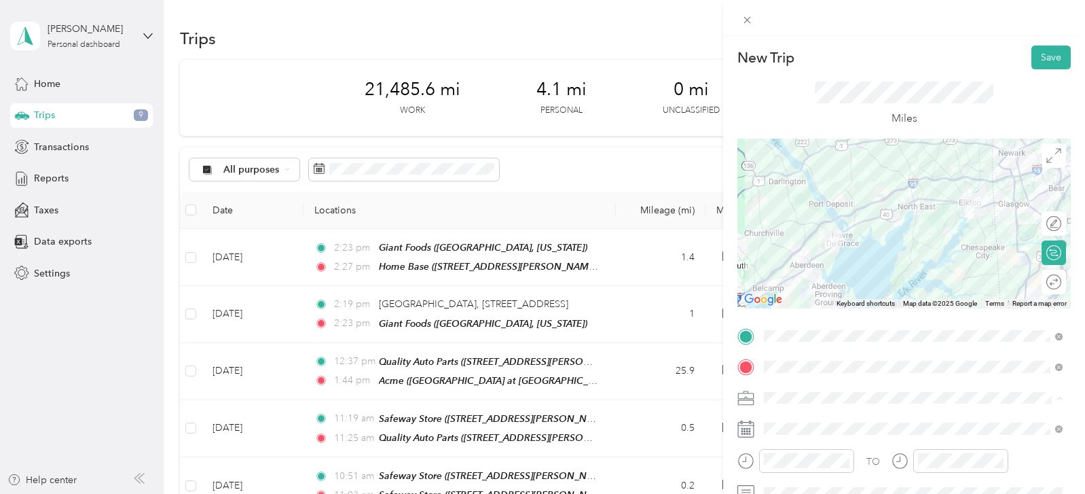
click at [791, 422] on span "[PERSON_NAME]" at bounding box center [806, 422] width 75 height 12
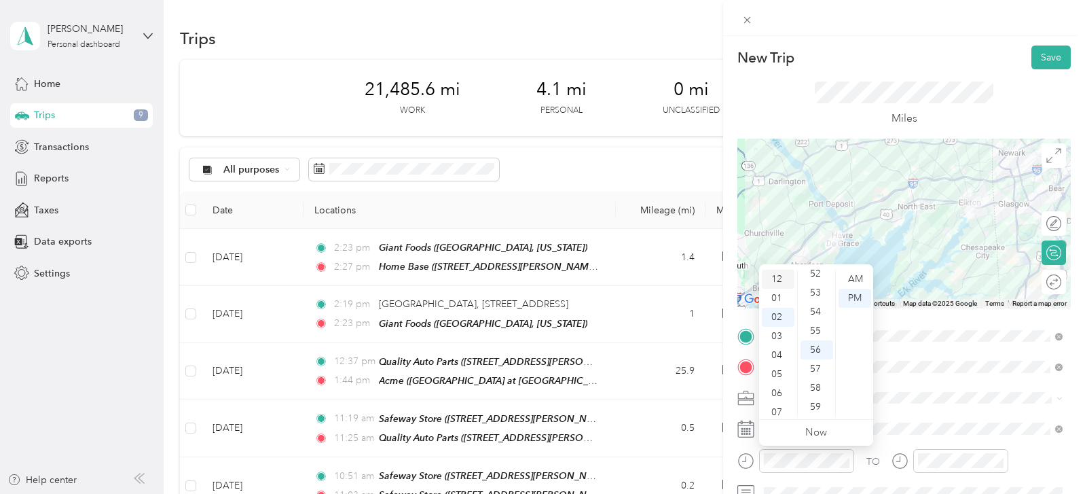
click at [783, 280] on div "12" at bounding box center [778, 279] width 33 height 19
click at [820, 385] on div "58" at bounding box center [817, 387] width 33 height 19
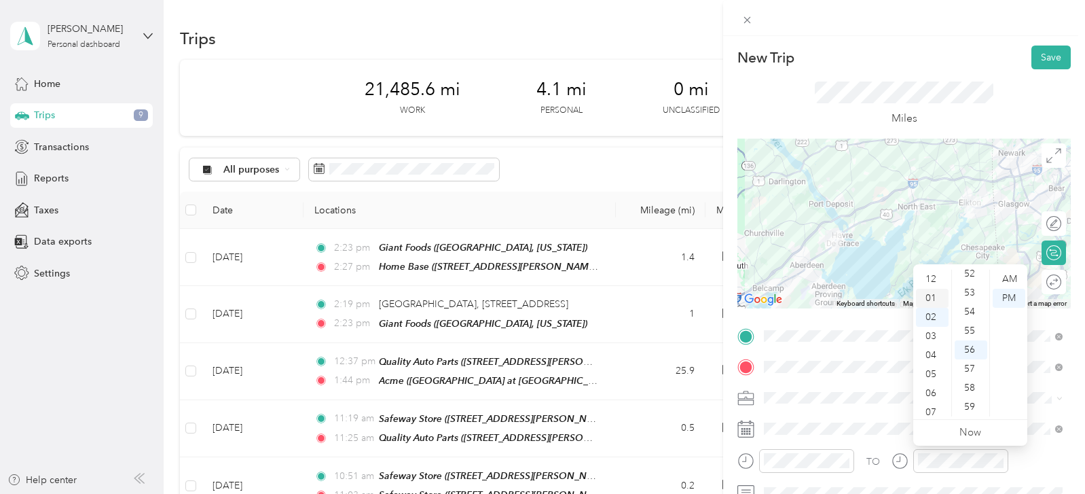
click at [931, 292] on div "01" at bounding box center [932, 298] width 33 height 19
click at [974, 359] on div "41" at bounding box center [971, 360] width 33 height 19
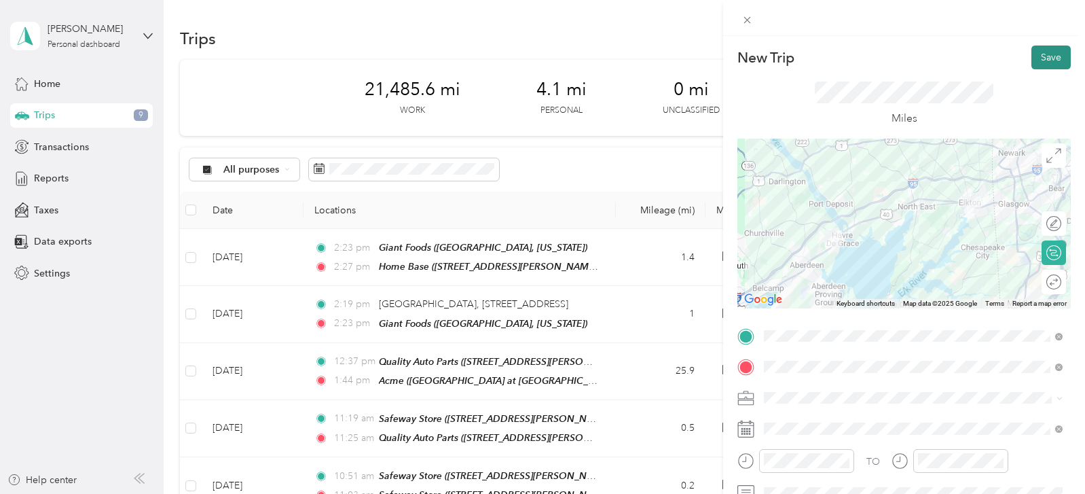
click at [1042, 52] on button "Save" at bounding box center [1051, 58] width 39 height 24
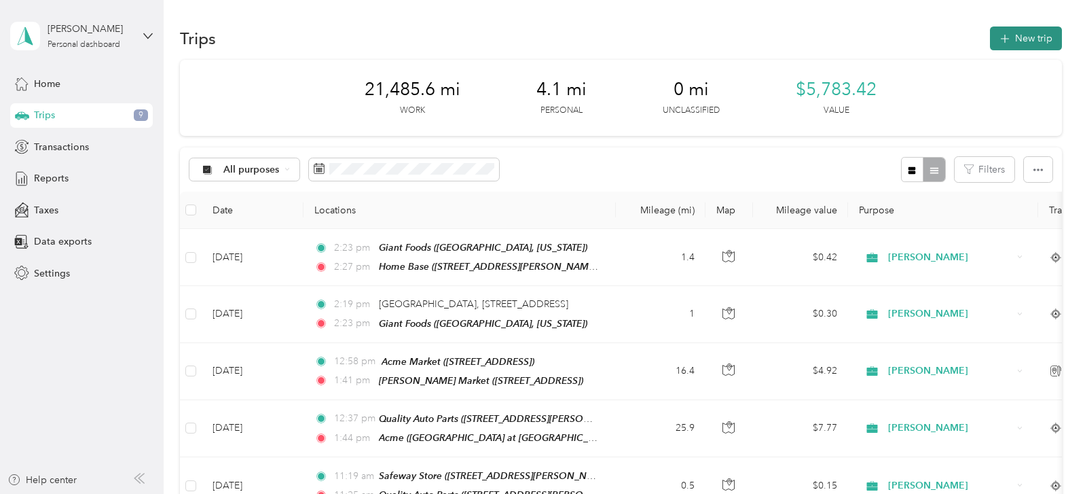
click at [1026, 38] on button "New trip" at bounding box center [1026, 38] width 72 height 24
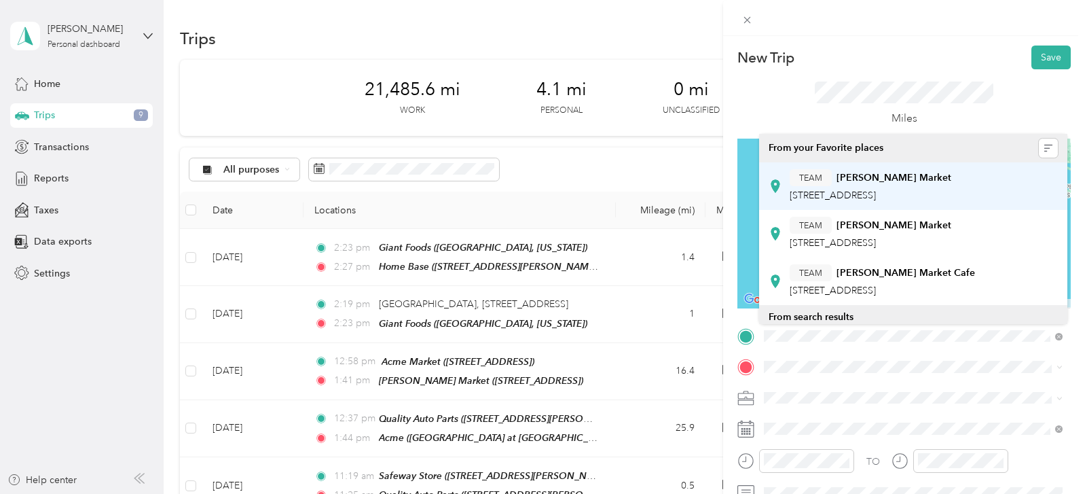
click at [902, 203] on div "TEAM [PERSON_NAME] Market [STREET_ADDRESS]" at bounding box center [913, 186] width 289 height 38
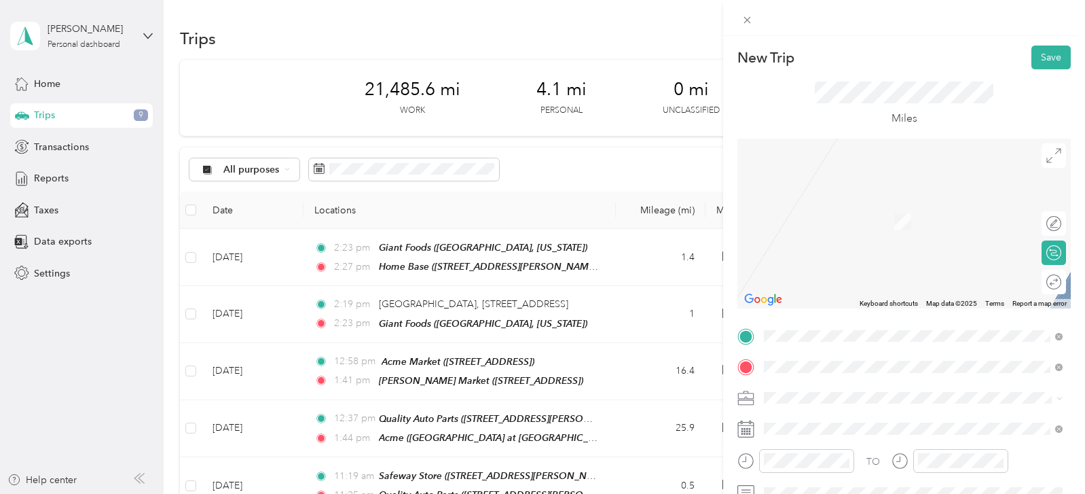
click at [867, 274] on span "[GEOGRAPHIC_DATA], [US_STATE], [GEOGRAPHIC_DATA]" at bounding box center [918, 279] width 256 height 12
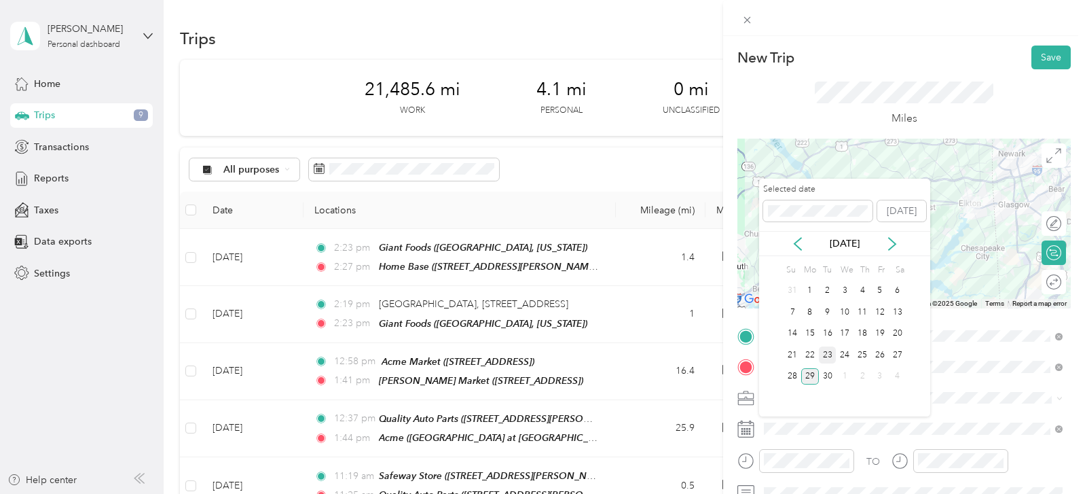
click at [827, 354] on div "23" at bounding box center [828, 354] width 18 height 17
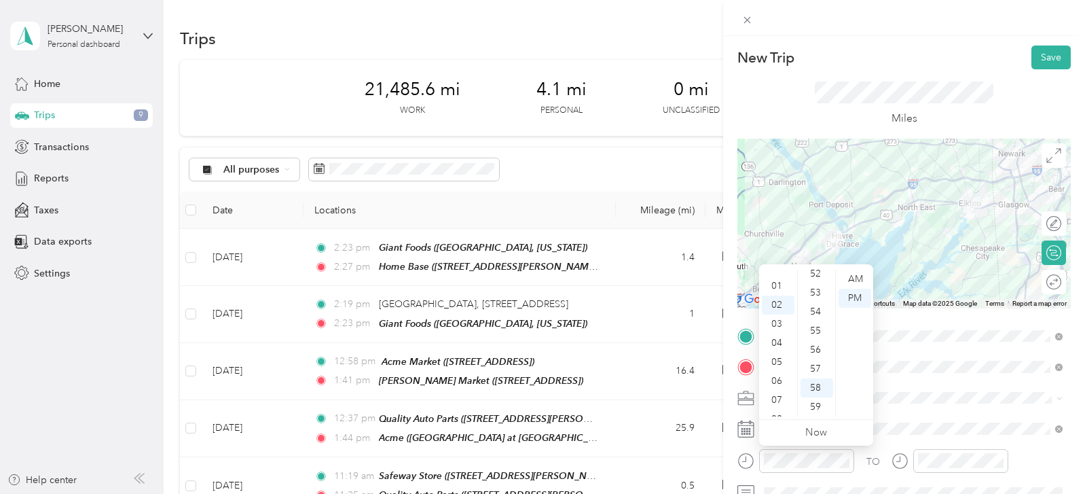
scroll to position [11, 0]
click at [781, 287] on div "01" at bounding box center [778, 287] width 33 height 19
click at [819, 400] on div "59" at bounding box center [817, 406] width 33 height 19
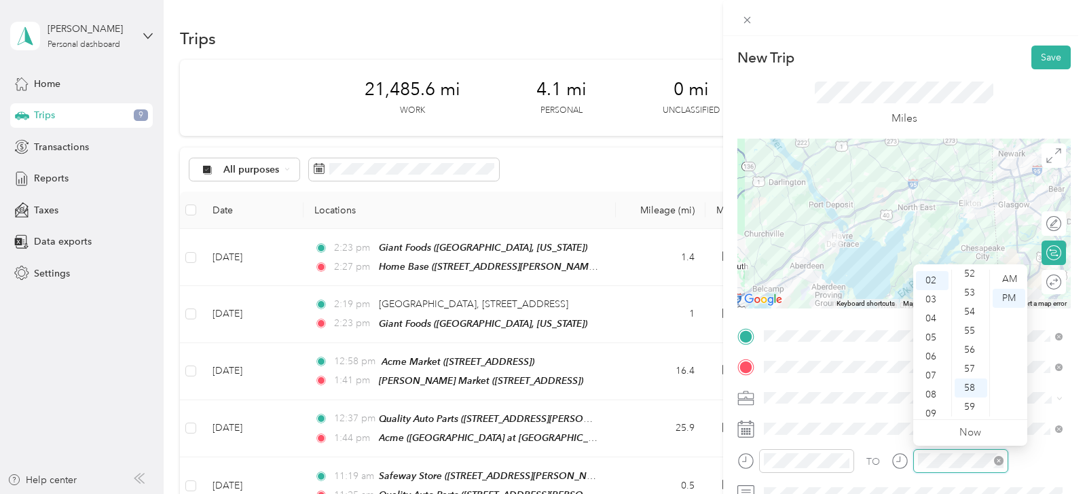
scroll to position [37, 0]
click at [933, 278] on div "02" at bounding box center [932, 280] width 33 height 19
click at [973, 291] on div "44" at bounding box center [971, 290] width 33 height 19
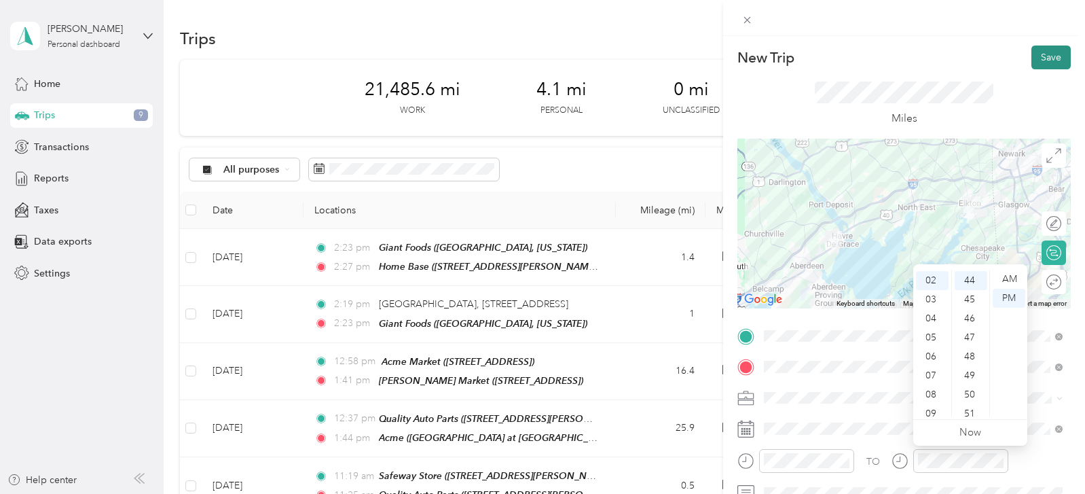
click at [1048, 56] on button "Save" at bounding box center [1051, 58] width 39 height 24
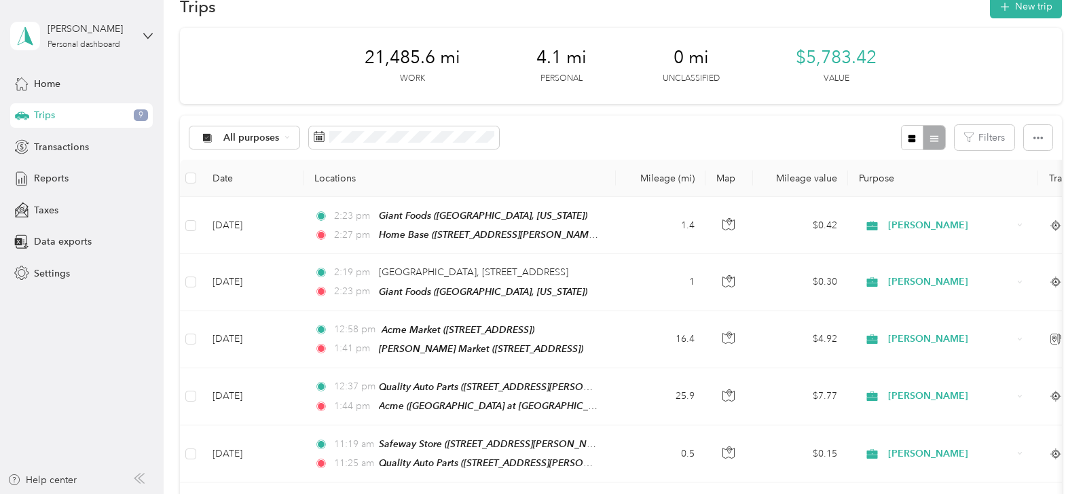
scroll to position [0, 0]
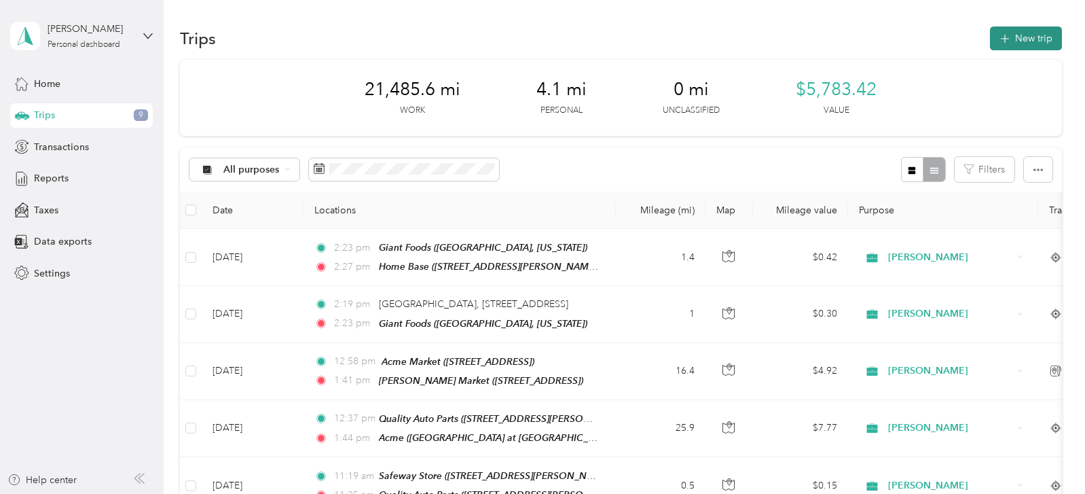
click at [1045, 43] on button "New trip" at bounding box center [1026, 38] width 72 height 24
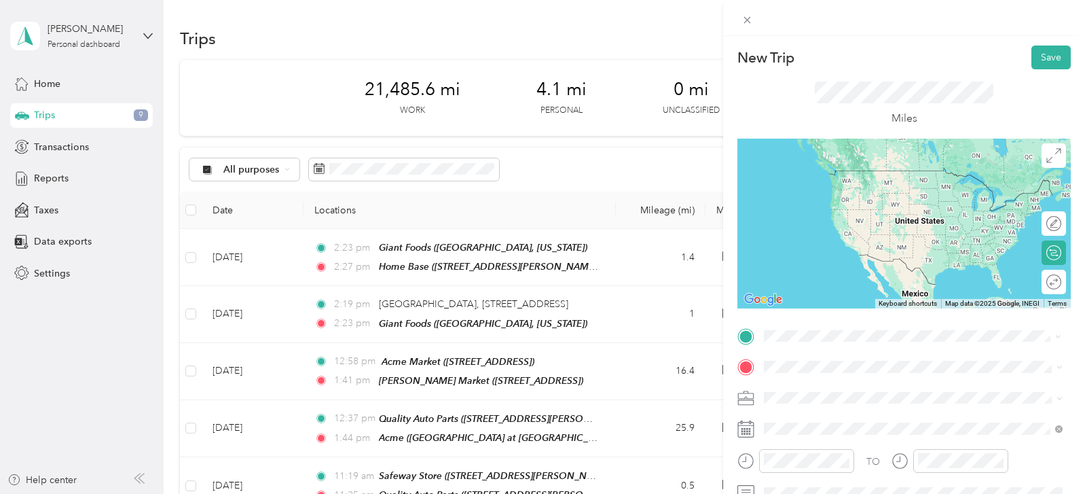
click at [893, 193] on span "[STREET_ADDRESS][US_STATE]" at bounding box center [858, 191] width 136 height 12
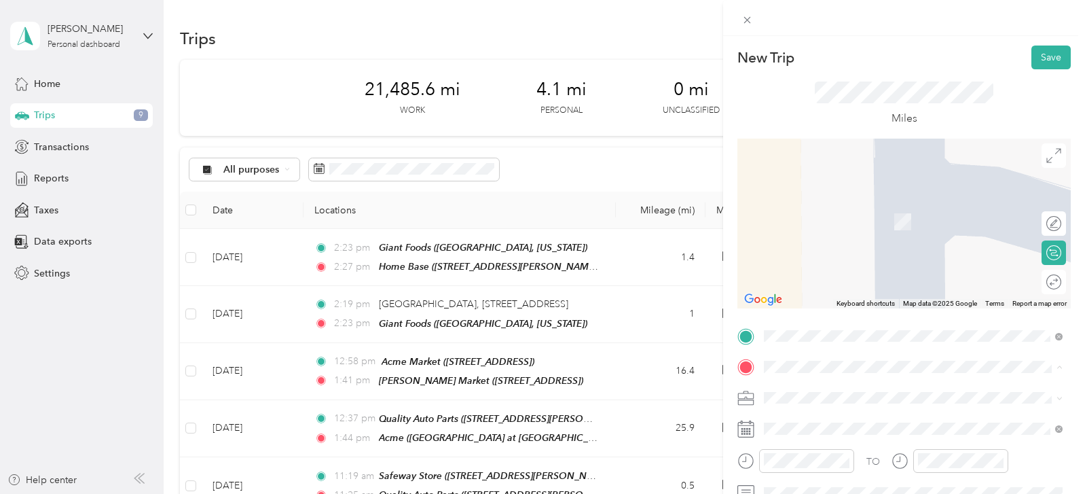
click at [885, 279] on div "TEAM Food Lion [STREET_ADDRESS]" at bounding box center [913, 264] width 289 height 38
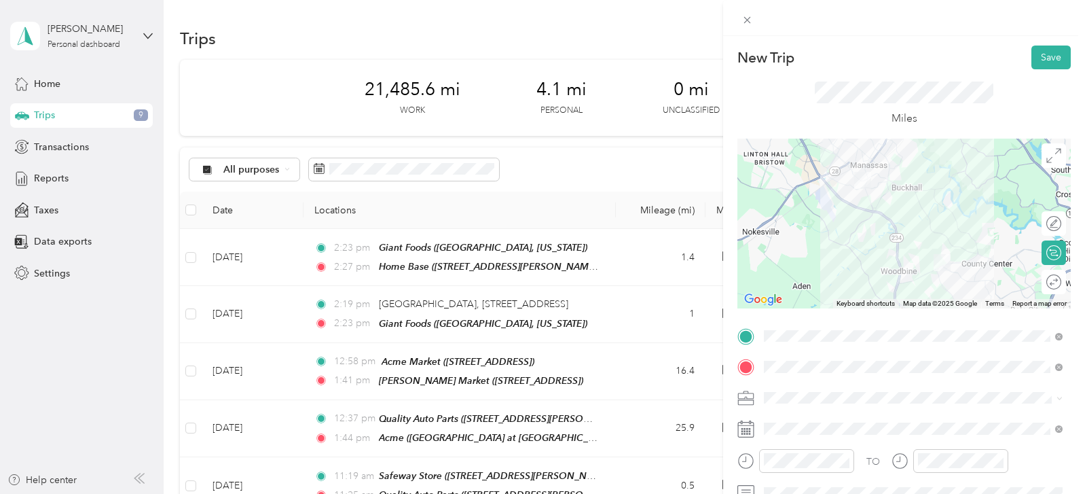
click at [598, 194] on div "New Trip Save This trip cannot be edited because it is either under review, app…" at bounding box center [542, 247] width 1085 height 494
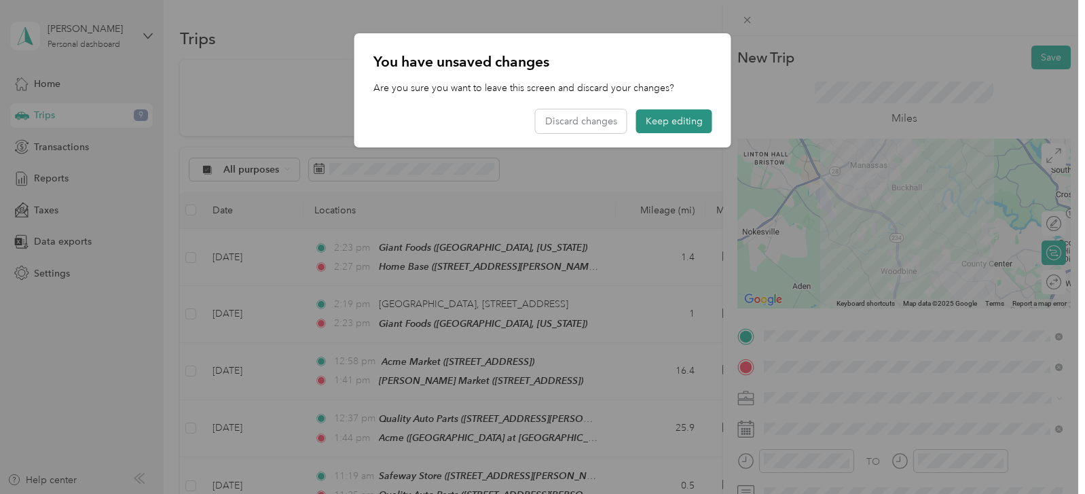
click at [677, 124] on button "Keep editing" at bounding box center [674, 121] width 76 height 24
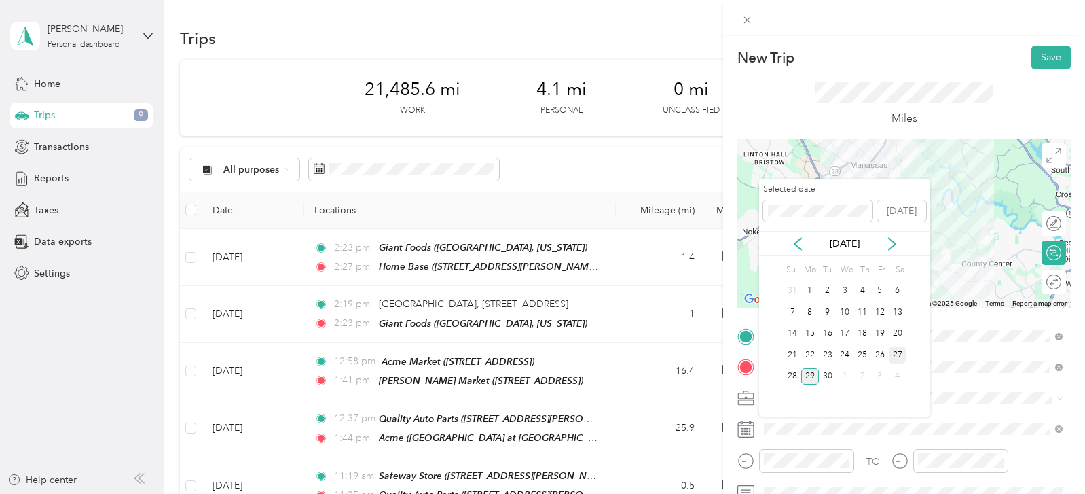
click at [899, 360] on div "27" at bounding box center [898, 354] width 18 height 17
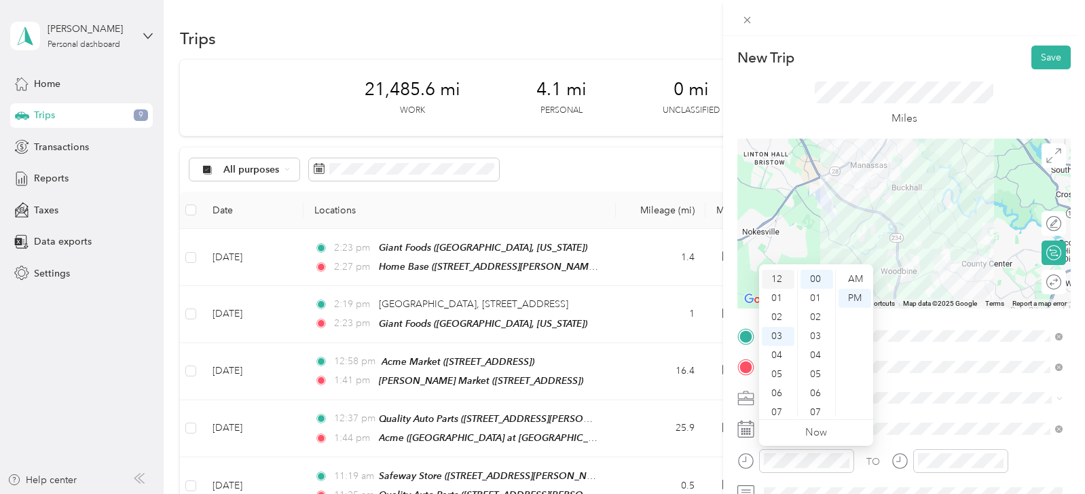
click at [780, 284] on div "12" at bounding box center [778, 279] width 33 height 19
click at [817, 319] on div "02" at bounding box center [817, 317] width 33 height 19
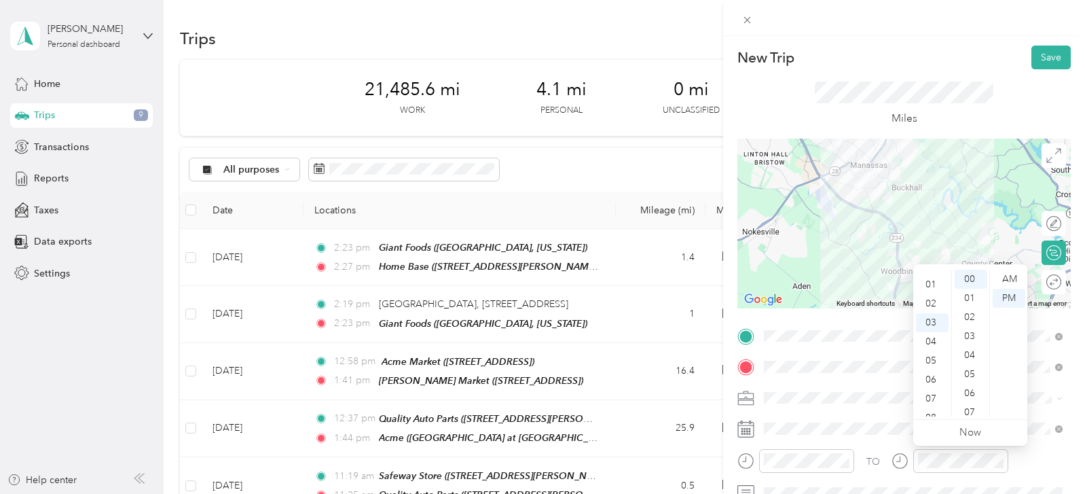
scroll to position [10, 0]
click at [936, 292] on div "01" at bounding box center [932, 288] width 33 height 19
click at [973, 296] on div "01" at bounding box center [971, 298] width 33 height 19
click at [886, 405] on span at bounding box center [915, 398] width 312 height 22
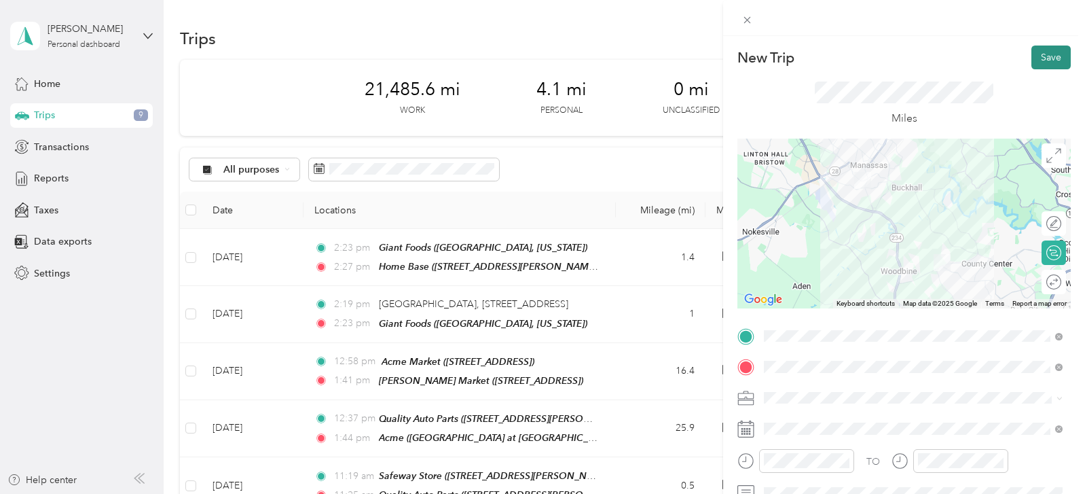
click at [1045, 64] on button "Save" at bounding box center [1051, 58] width 39 height 24
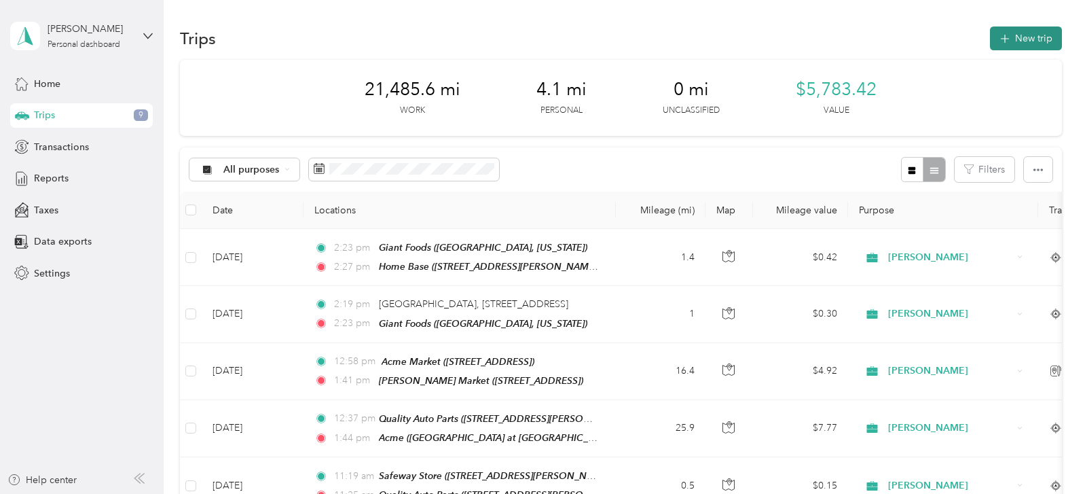
click at [1032, 41] on button "New trip" at bounding box center [1026, 38] width 72 height 24
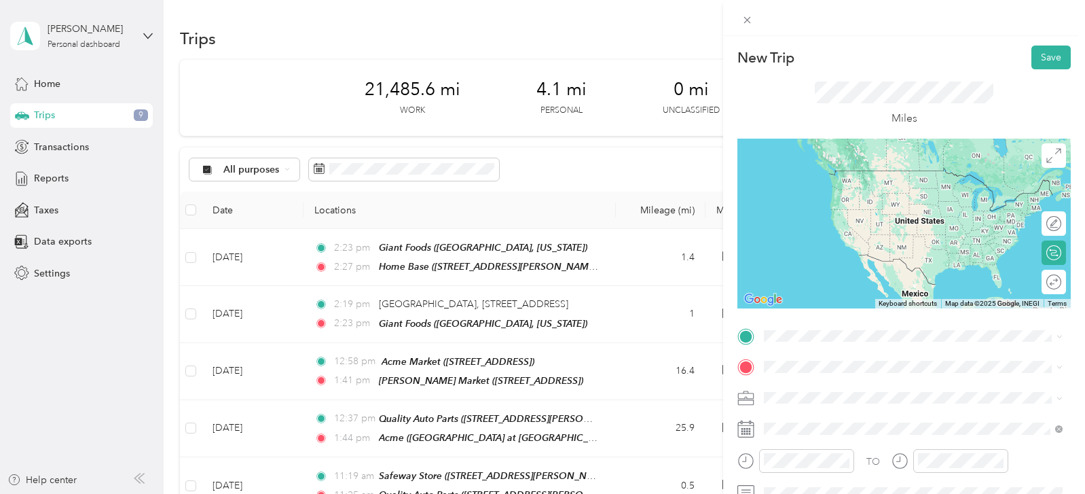
click at [846, 405] on span "[STREET_ADDRESS]" at bounding box center [833, 409] width 86 height 12
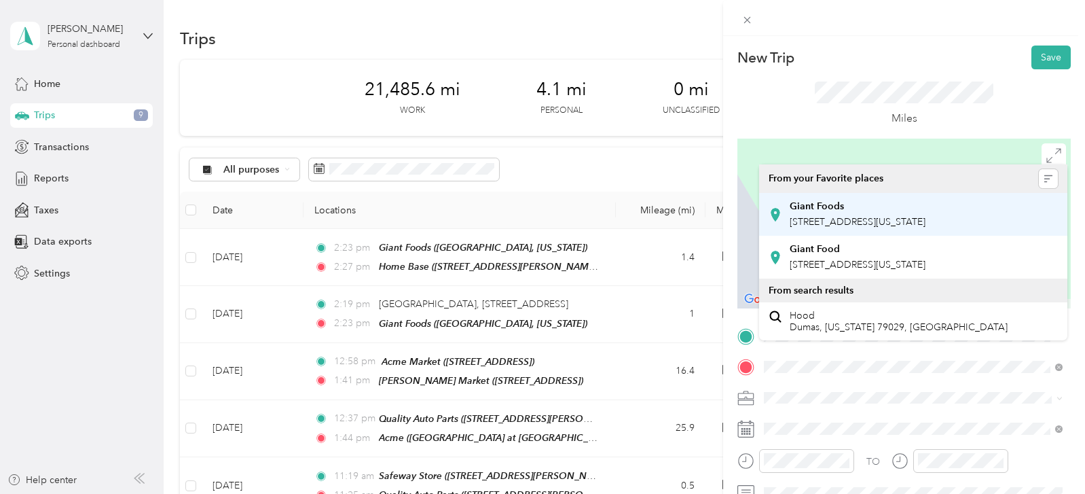
click at [887, 226] on span "[STREET_ADDRESS][US_STATE]" at bounding box center [858, 222] width 136 height 12
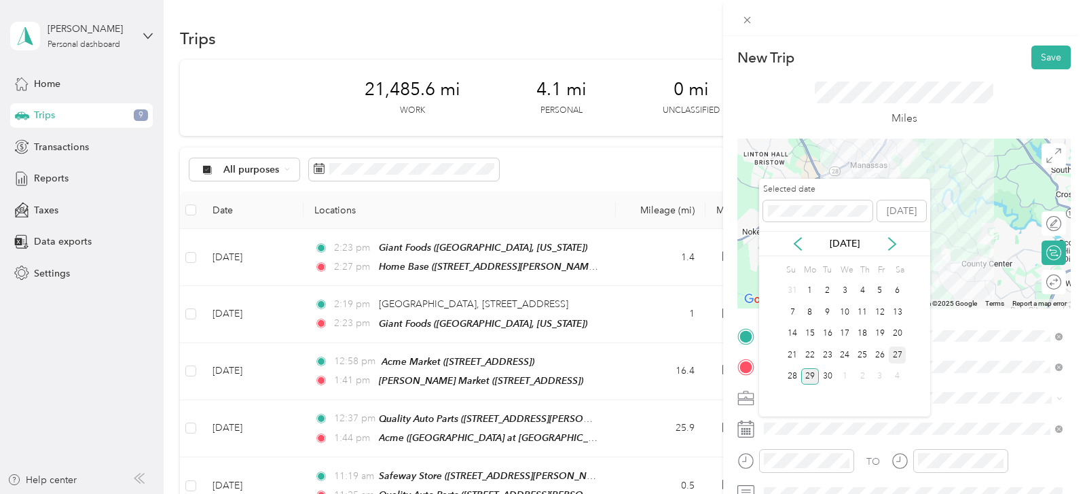
click at [901, 361] on div "27" at bounding box center [898, 354] width 18 height 17
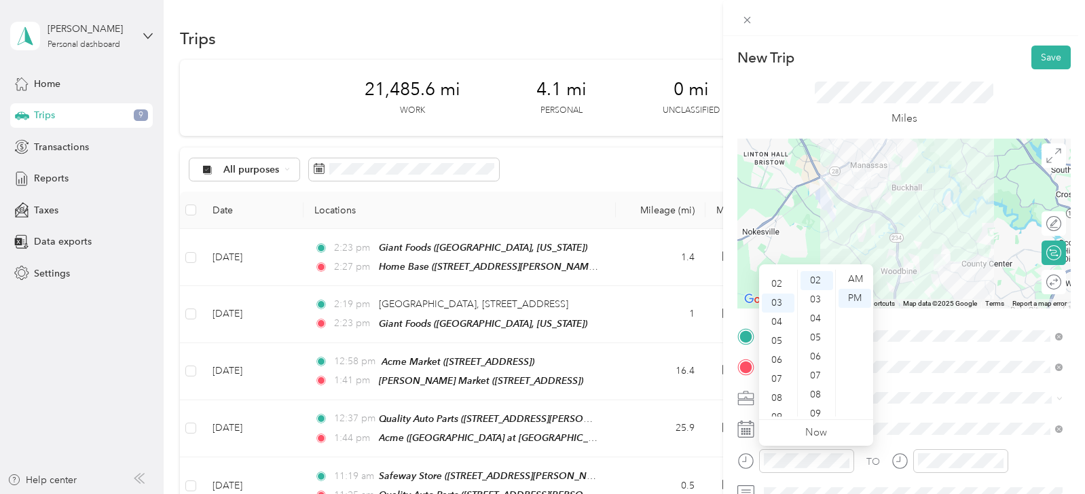
scroll to position [21, 0]
click at [784, 299] on div "02" at bounding box center [778, 296] width 33 height 19
click at [827, 302] on div "03" at bounding box center [817, 299] width 33 height 19
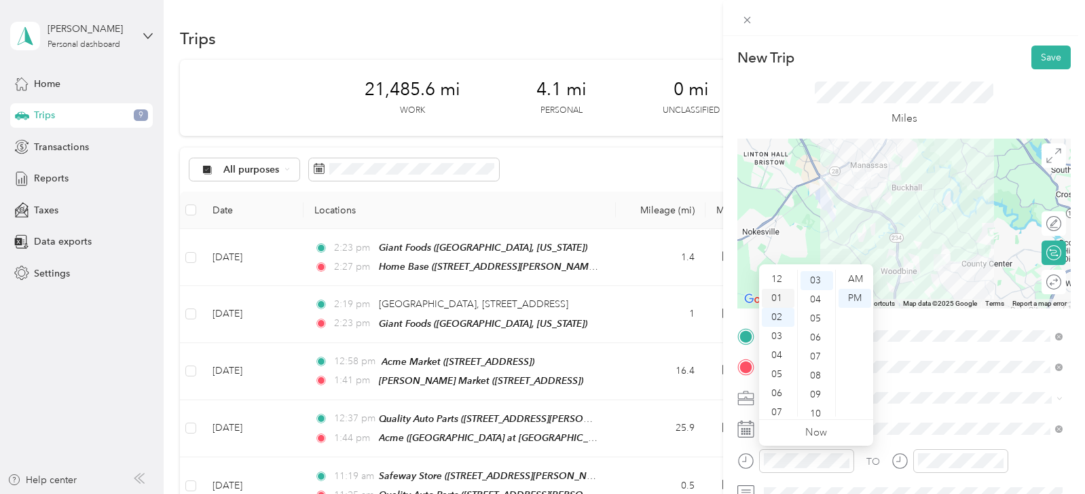
click at [780, 303] on div "01" at bounding box center [778, 298] width 33 height 19
click at [824, 359] on div "07" at bounding box center [817, 356] width 33 height 19
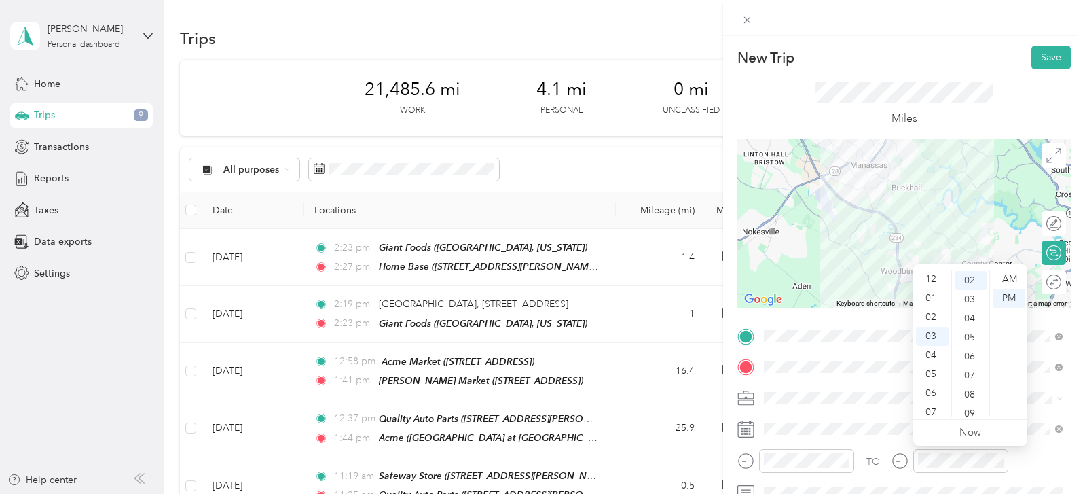
scroll to position [1, 0]
click at [935, 299] on div "01" at bounding box center [932, 296] width 33 height 19
click at [977, 324] on div "04" at bounding box center [971, 318] width 33 height 19
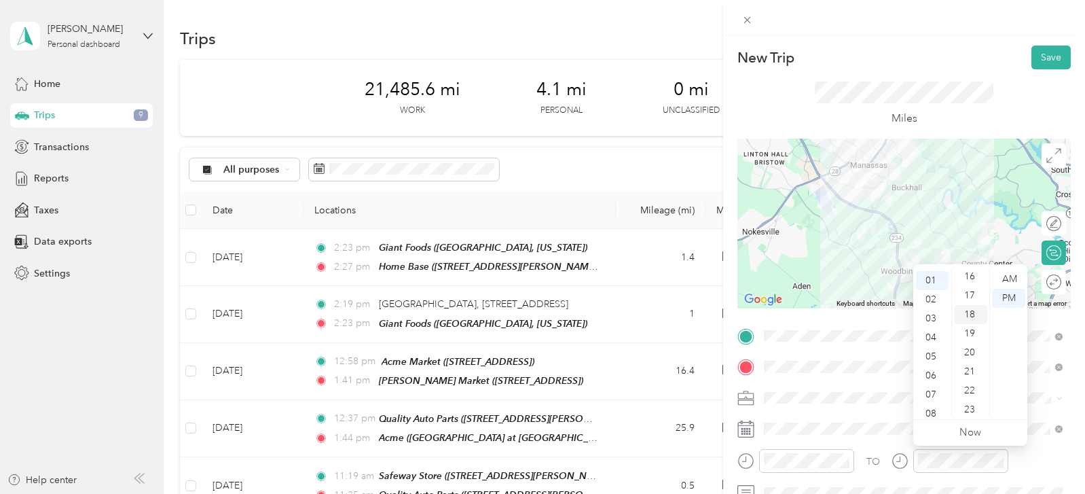
click at [972, 319] on div "18" at bounding box center [971, 314] width 33 height 19
click at [1048, 67] on button "Save" at bounding box center [1051, 58] width 39 height 24
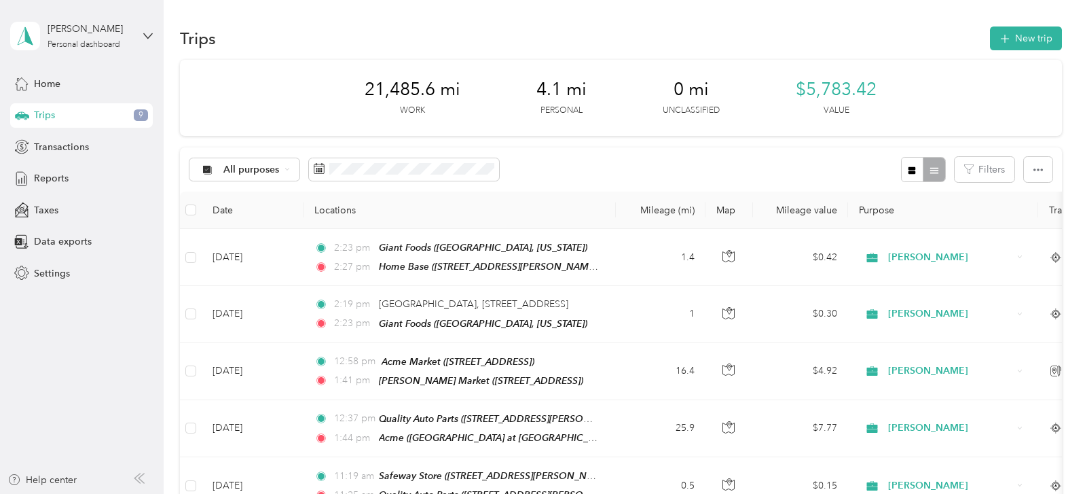
click at [810, 35] on div "Trips New trip" at bounding box center [621, 38] width 882 height 29
